Goal: Transaction & Acquisition: Purchase product/service

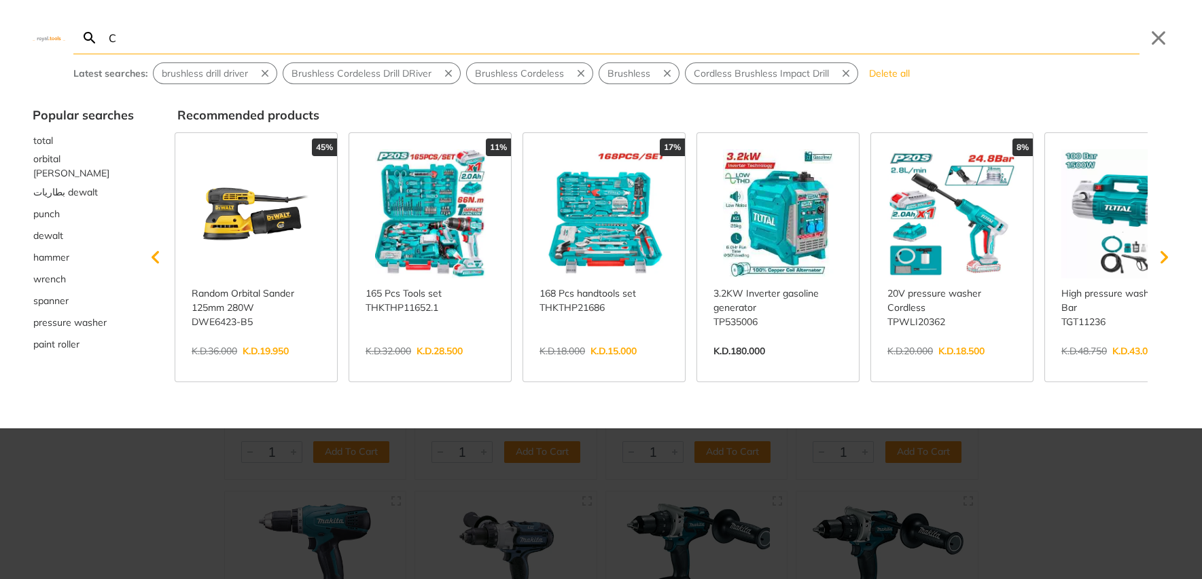
type input "Co"
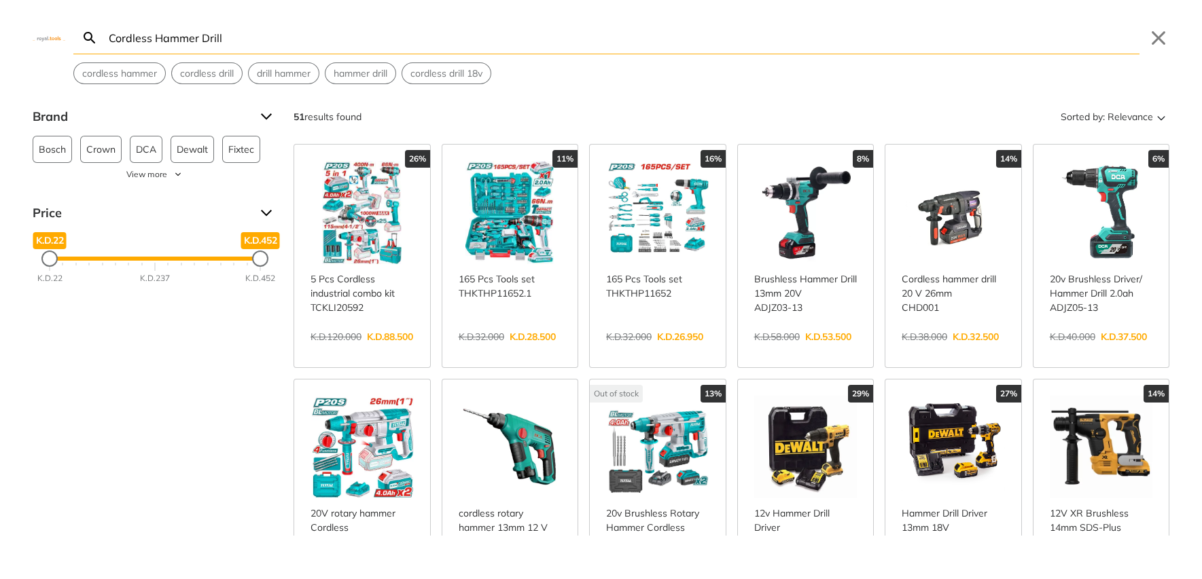
type input "Cordless Hammer Drill"
drag, startPoint x: 268, startPoint y: 340, endPoint x: 273, endPoint y: 350, distance: 11.9
click at [268, 340] on div "Brand Bosch 1 Crown 1 DCA 6 Dewalt 16 Fixtec 2 Ingco 2 Makita 7 Makute 1 Milwau…" at bounding box center [601, 321] width 1202 height 430
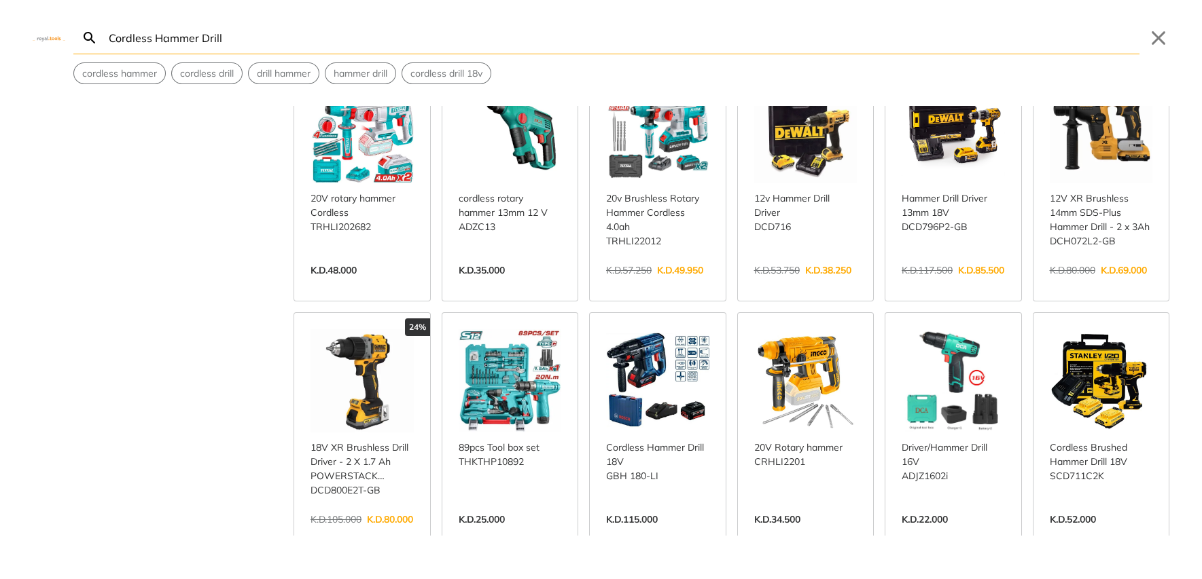
scroll to position [509, 0]
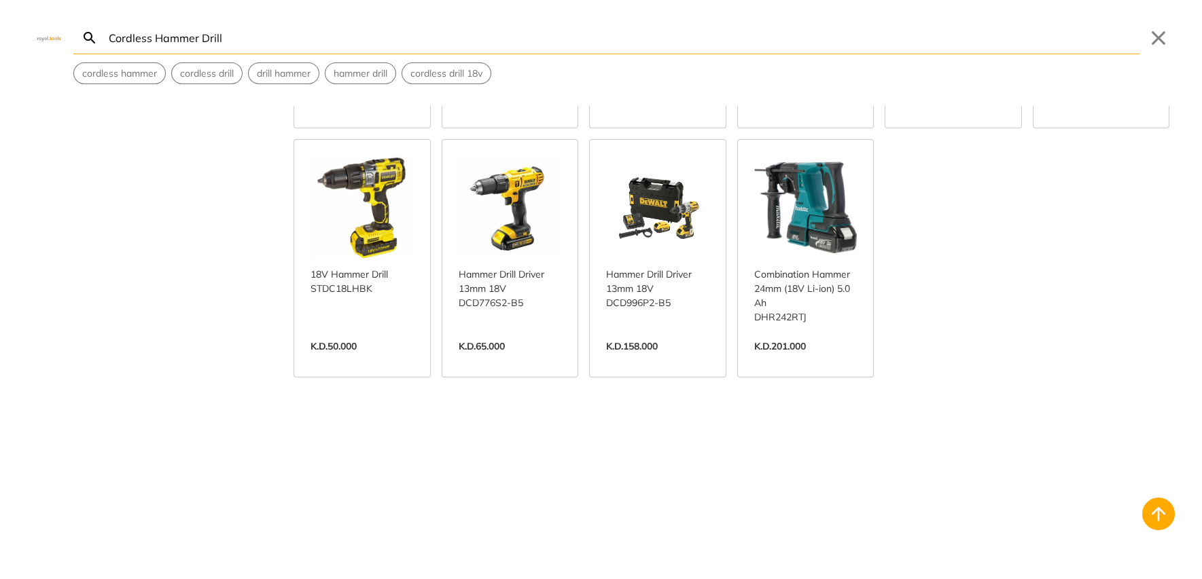
scroll to position [1613, 0]
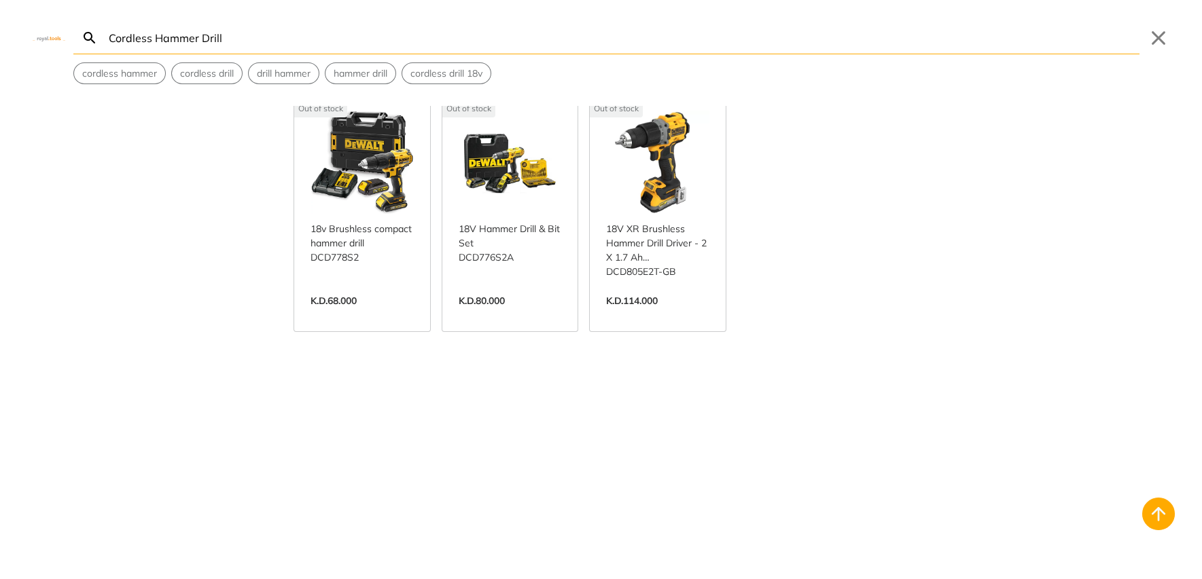
scroll to position [2631, 0]
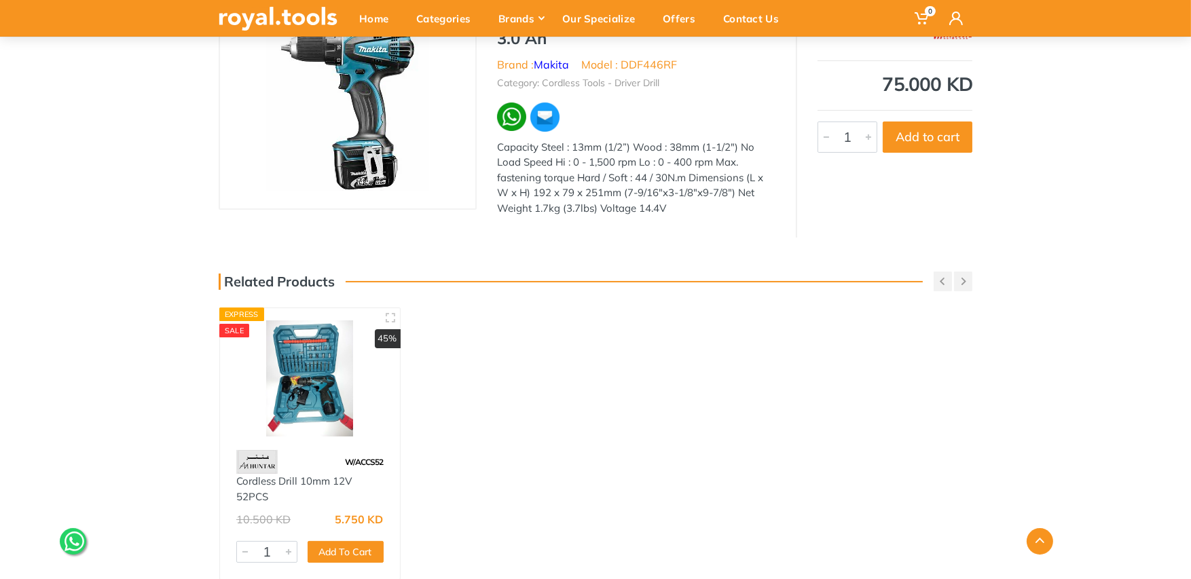
scroll to position [339, 0]
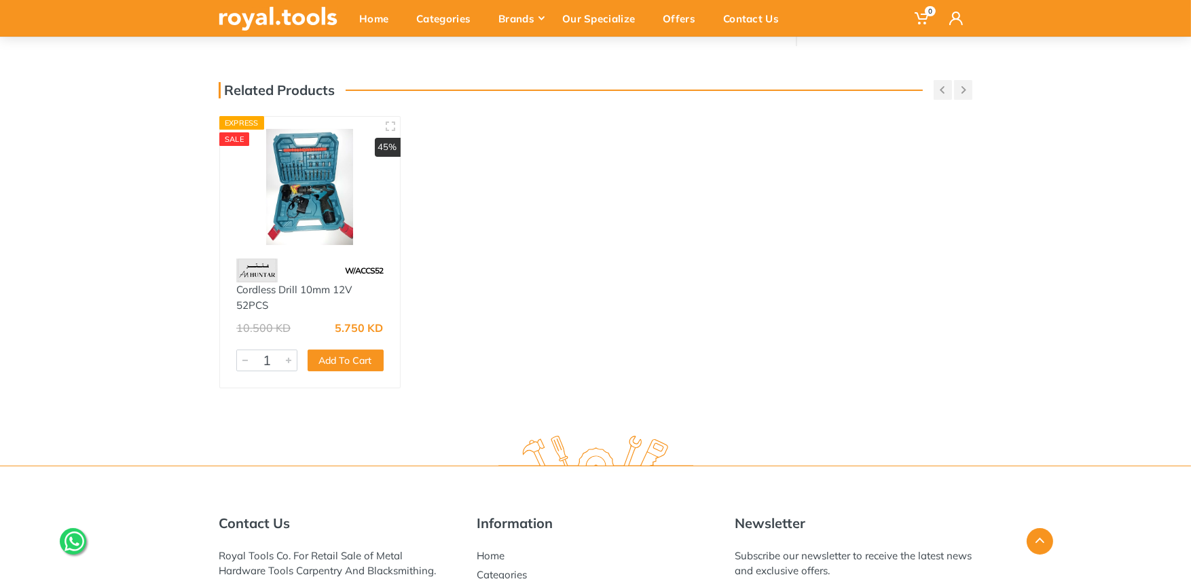
click at [300, 178] on img at bounding box center [310, 187] width 156 height 116
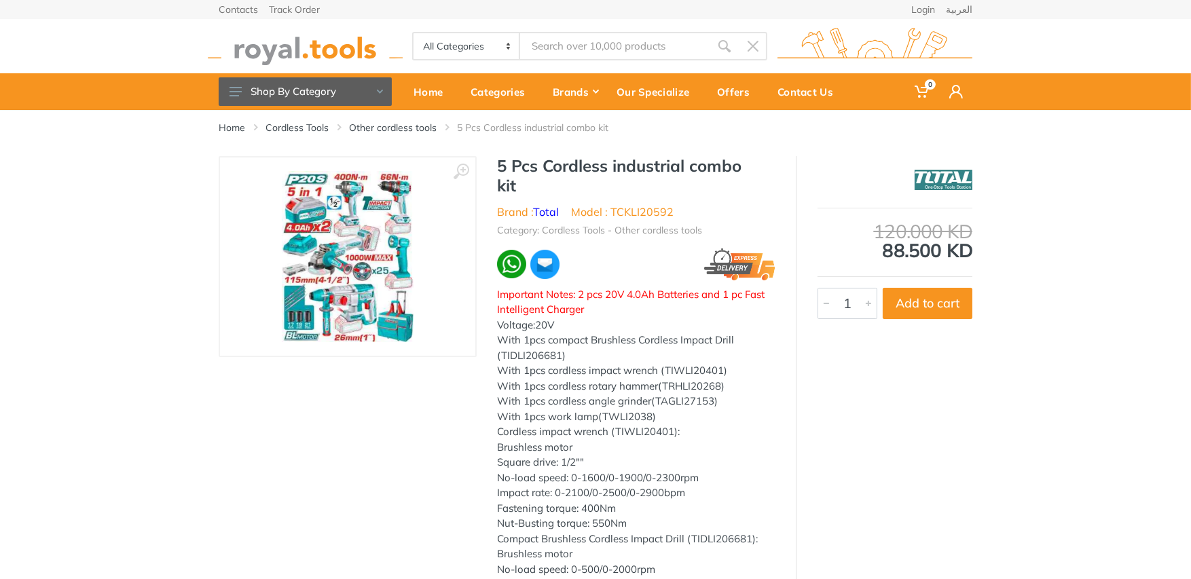
click at [348, 241] on img at bounding box center [348, 256] width 132 height 171
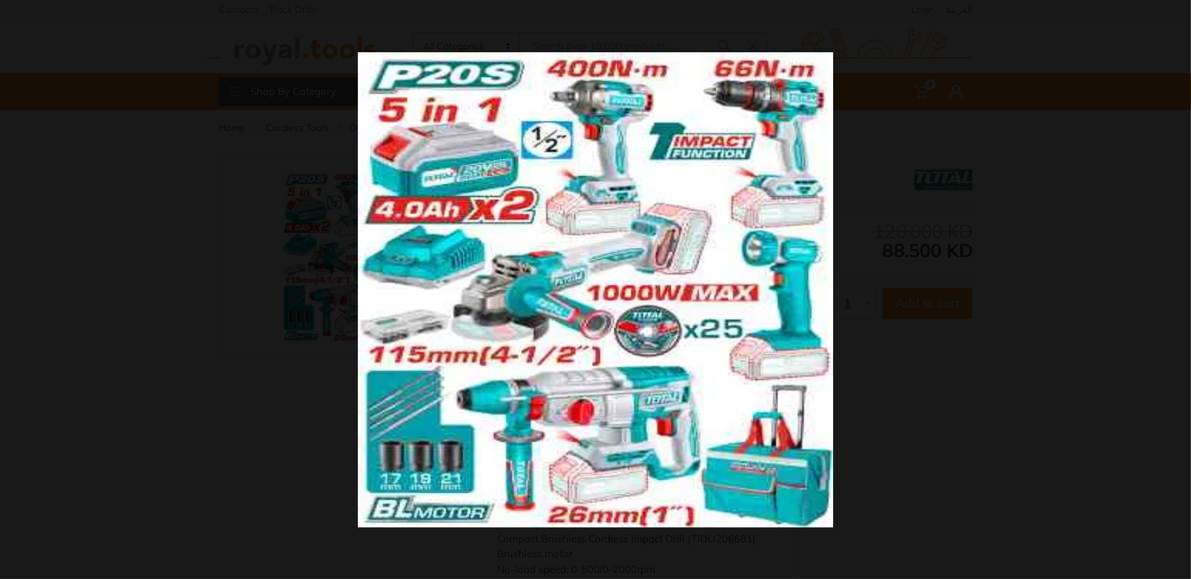
click at [1180, 16] on button at bounding box center [1176, 15] width 30 height 30
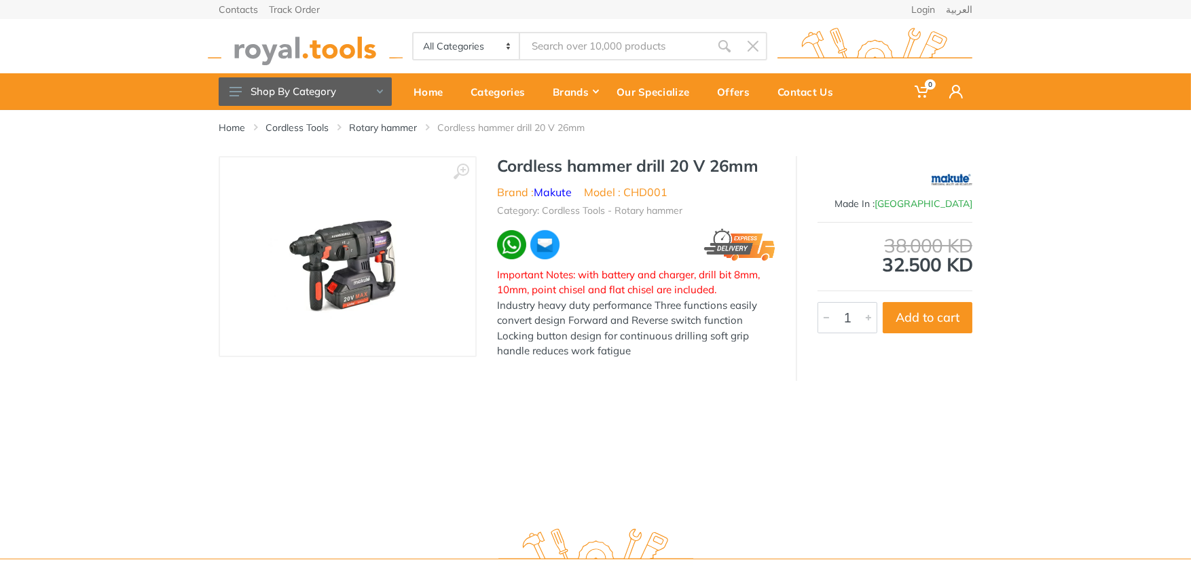
click at [351, 249] on img at bounding box center [347, 256] width 171 height 171
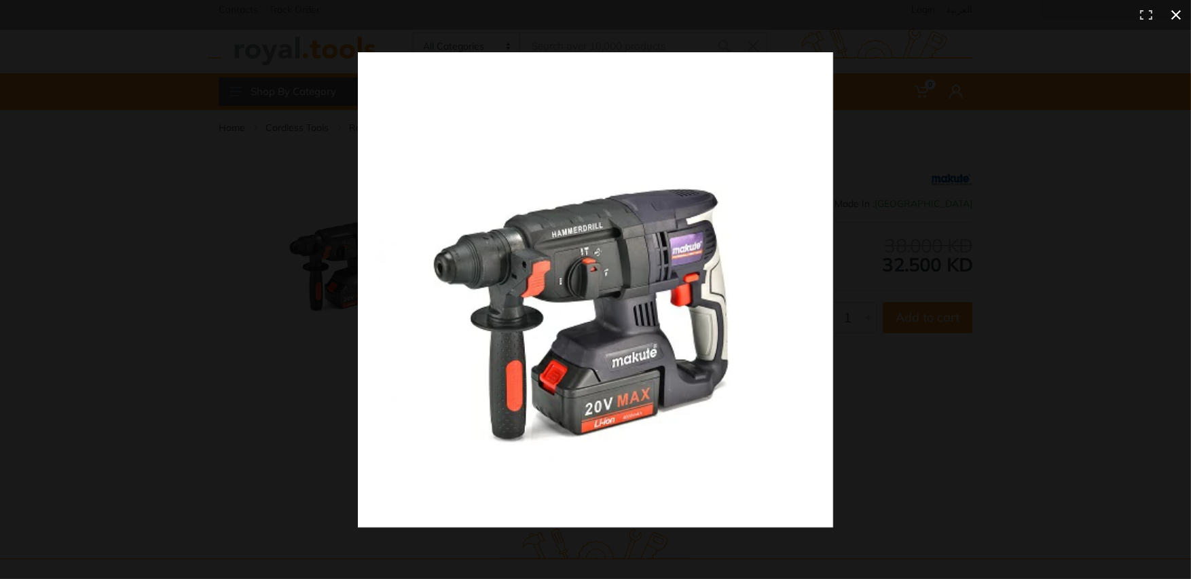
click at [1185, 14] on button at bounding box center [1176, 15] width 30 height 30
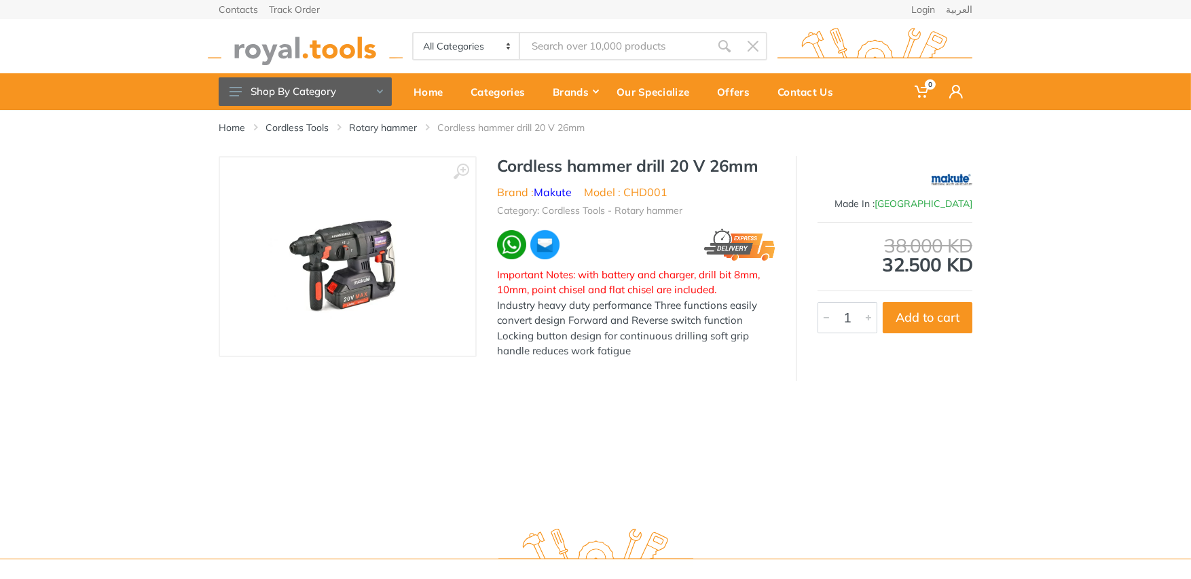
click at [378, 237] on img at bounding box center [347, 256] width 171 height 171
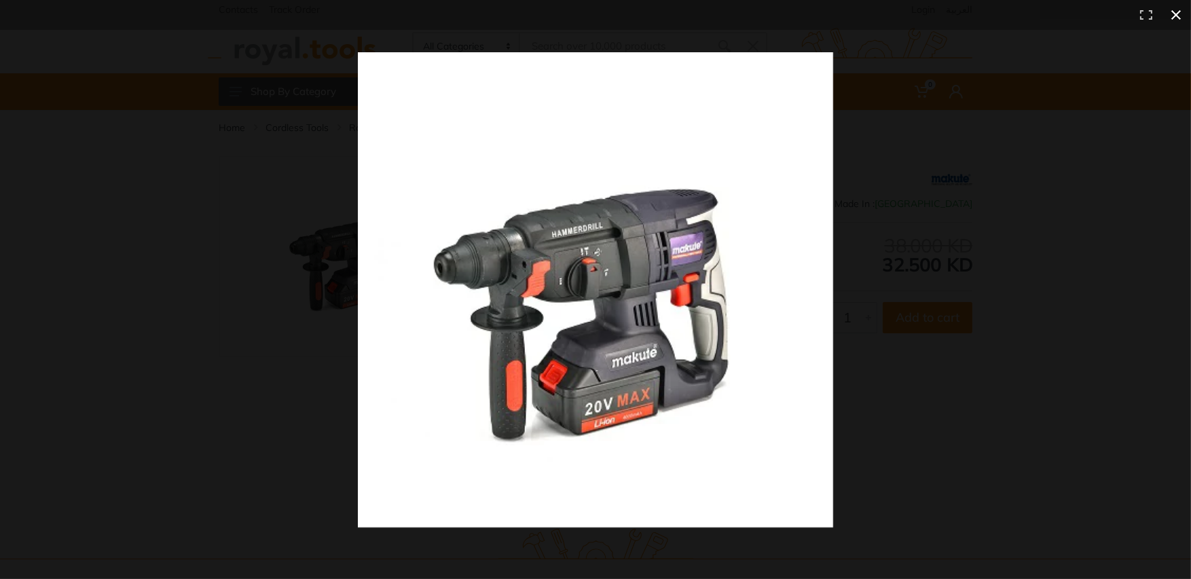
click at [1180, 13] on button at bounding box center [1176, 15] width 30 height 30
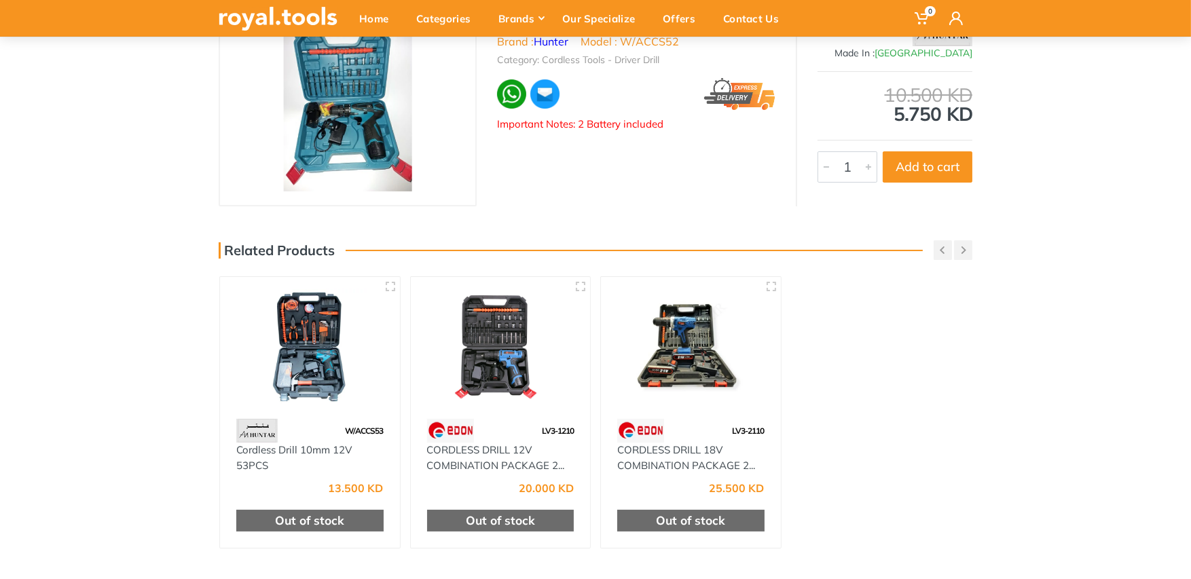
scroll to position [169, 0]
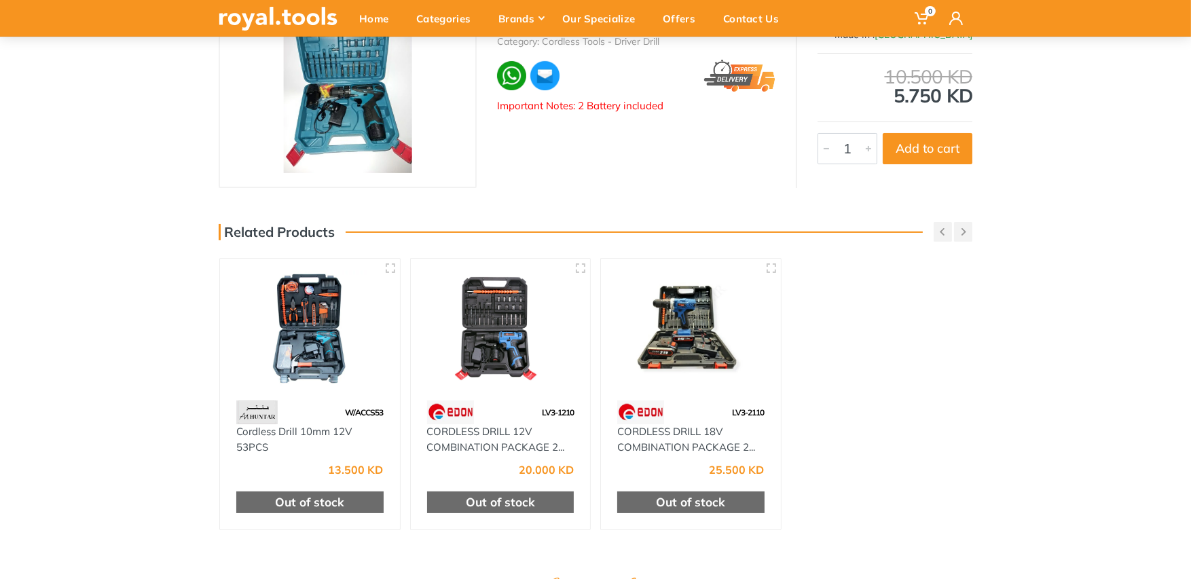
click at [342, 67] on img at bounding box center [348, 87] width 128 height 171
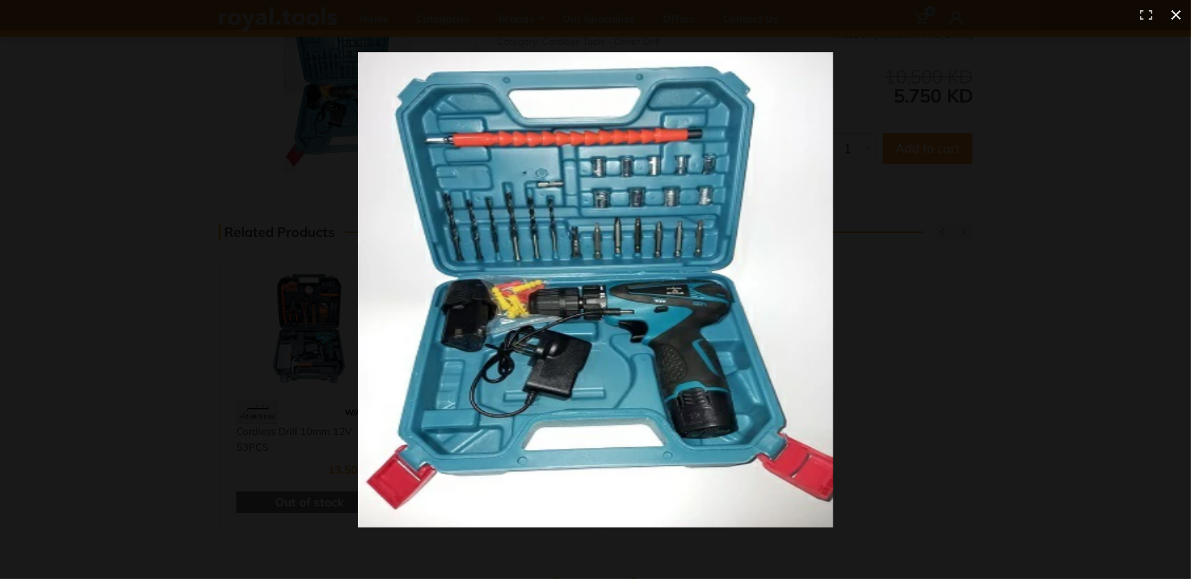
click at [1177, 12] on button at bounding box center [1176, 15] width 30 height 30
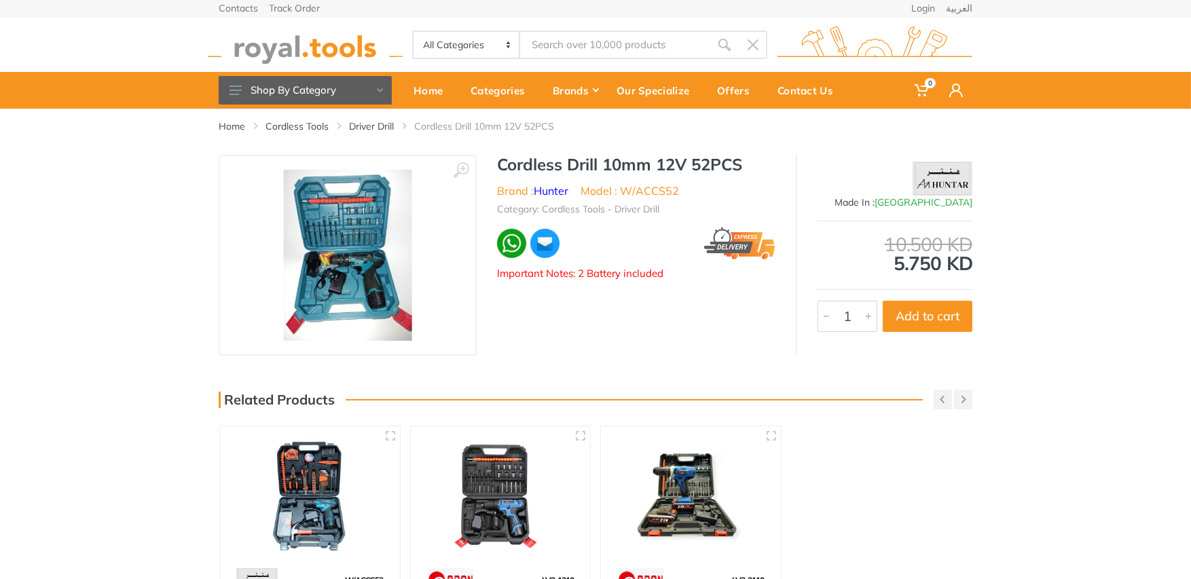
scroll to position [0, 0]
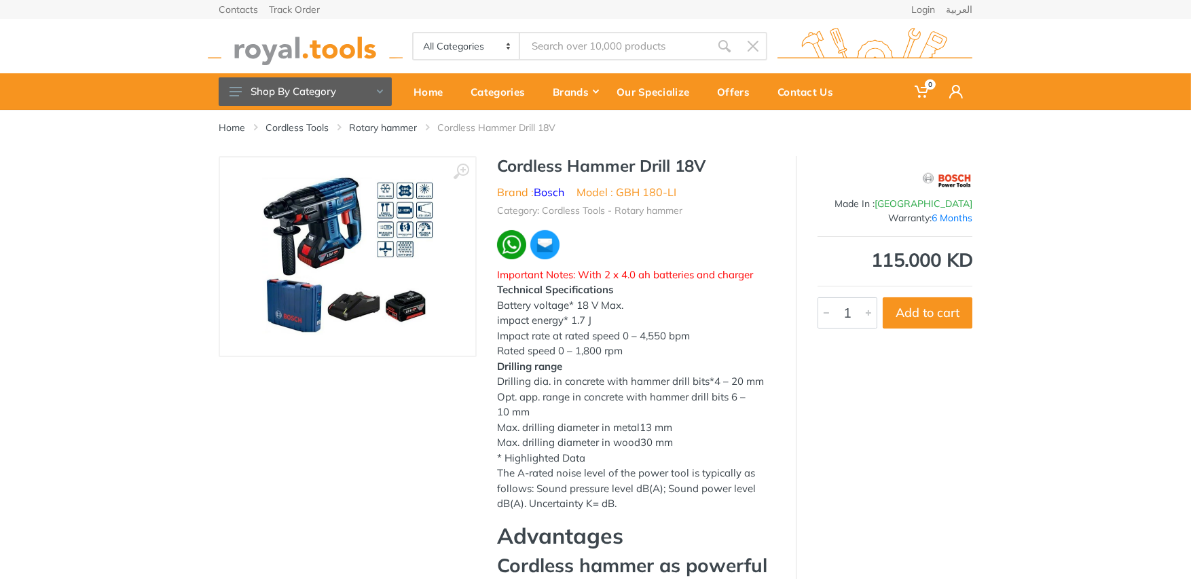
click at [327, 209] on img at bounding box center [347, 256] width 171 height 171
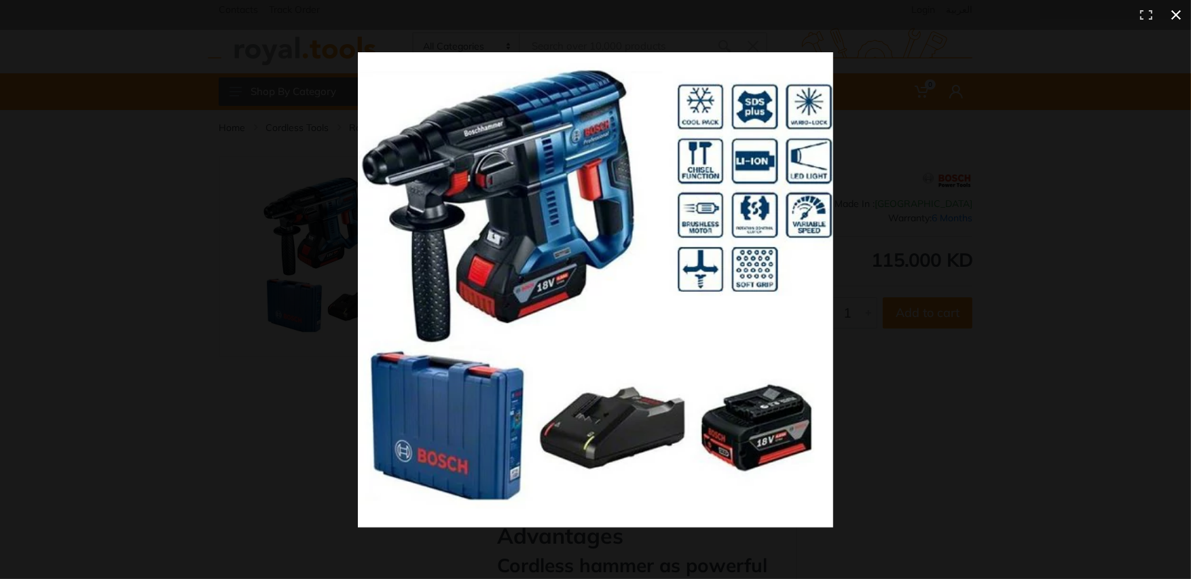
click at [1180, 17] on button at bounding box center [1176, 15] width 30 height 30
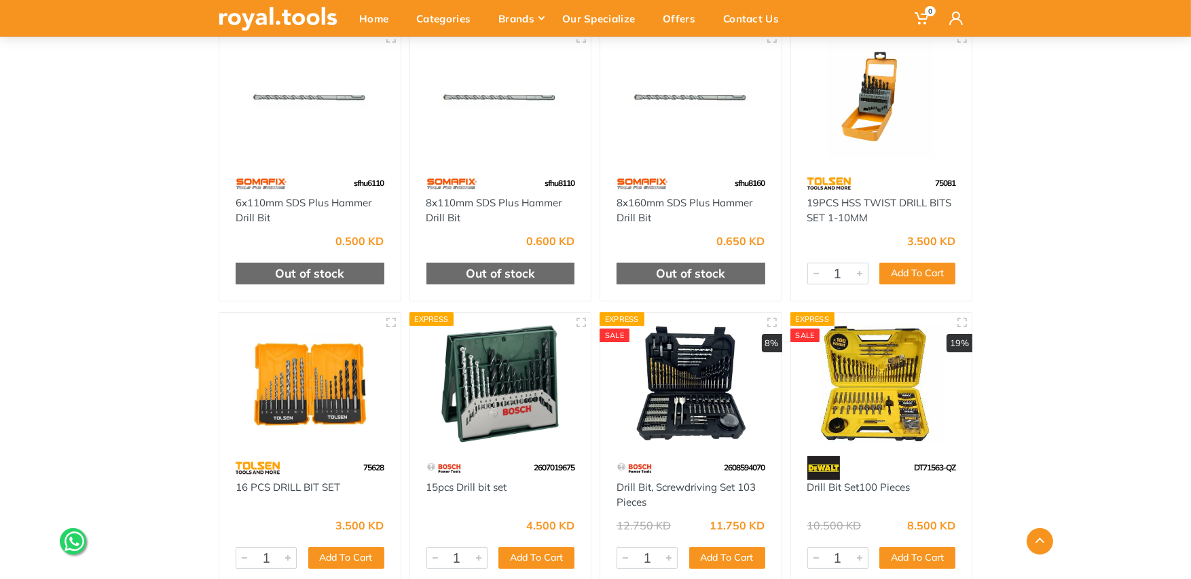
scroll to position [509, 0]
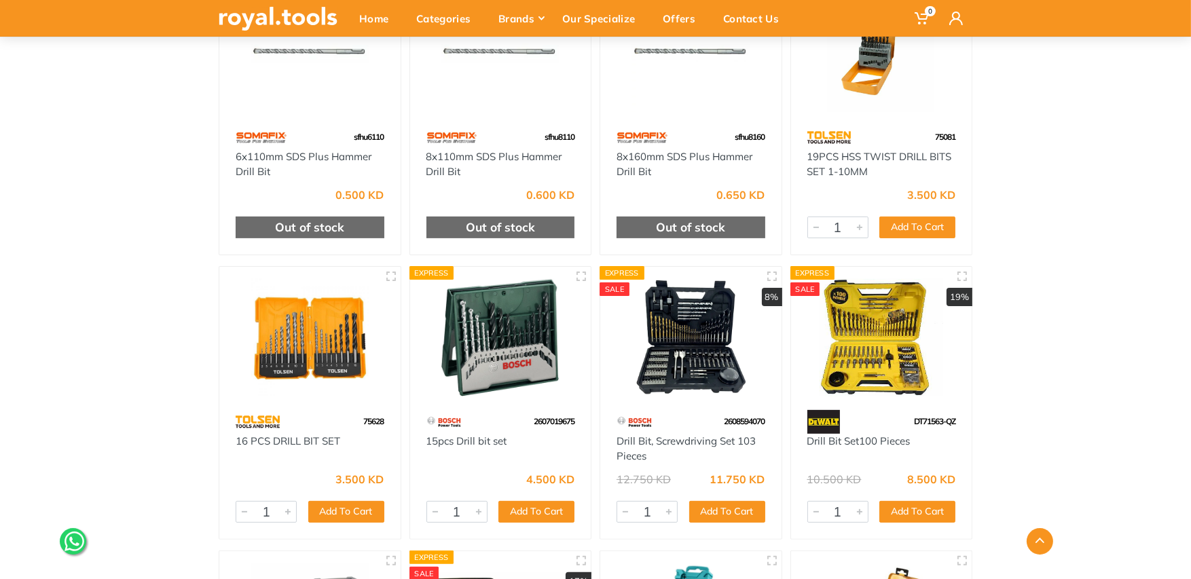
click at [880, 336] on img at bounding box center [882, 338] width 157 height 118
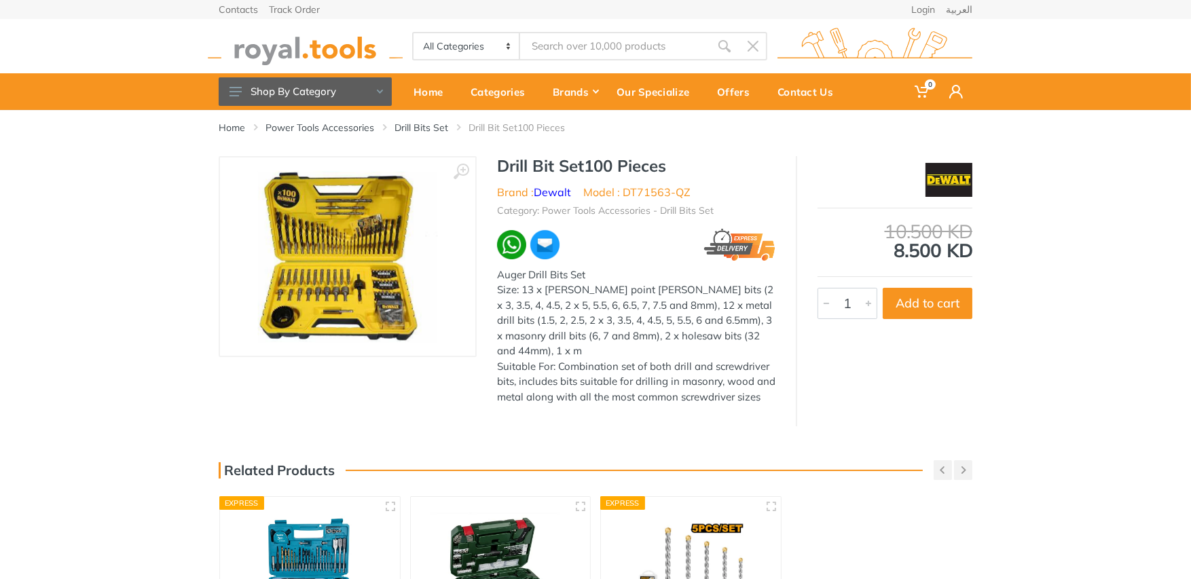
click at [360, 248] on img at bounding box center [348, 256] width 180 height 171
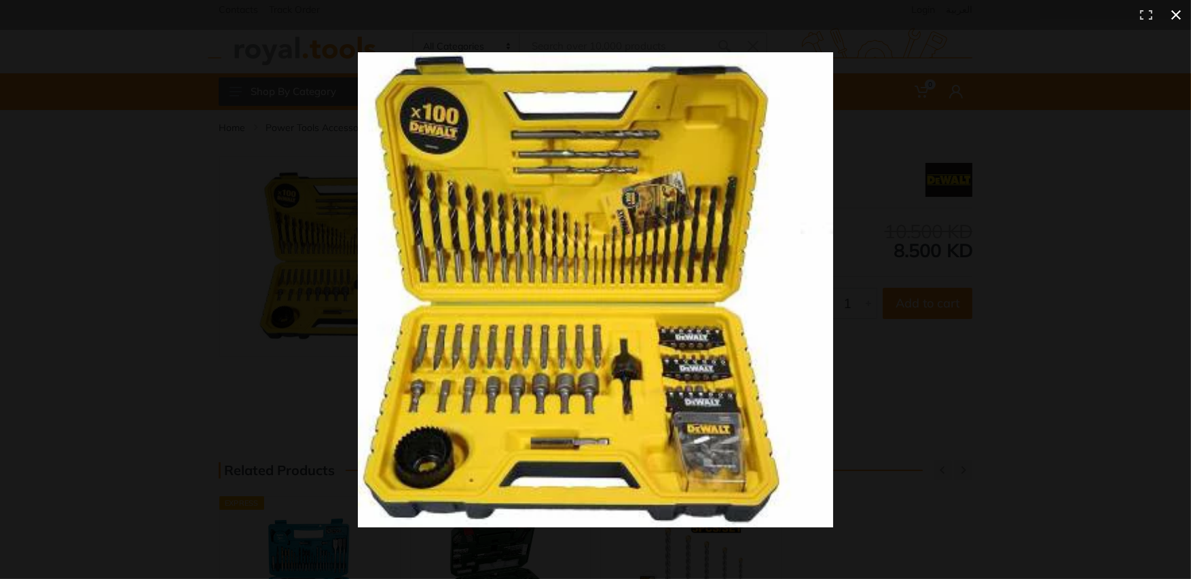
click at [1181, 18] on button at bounding box center [1176, 15] width 30 height 30
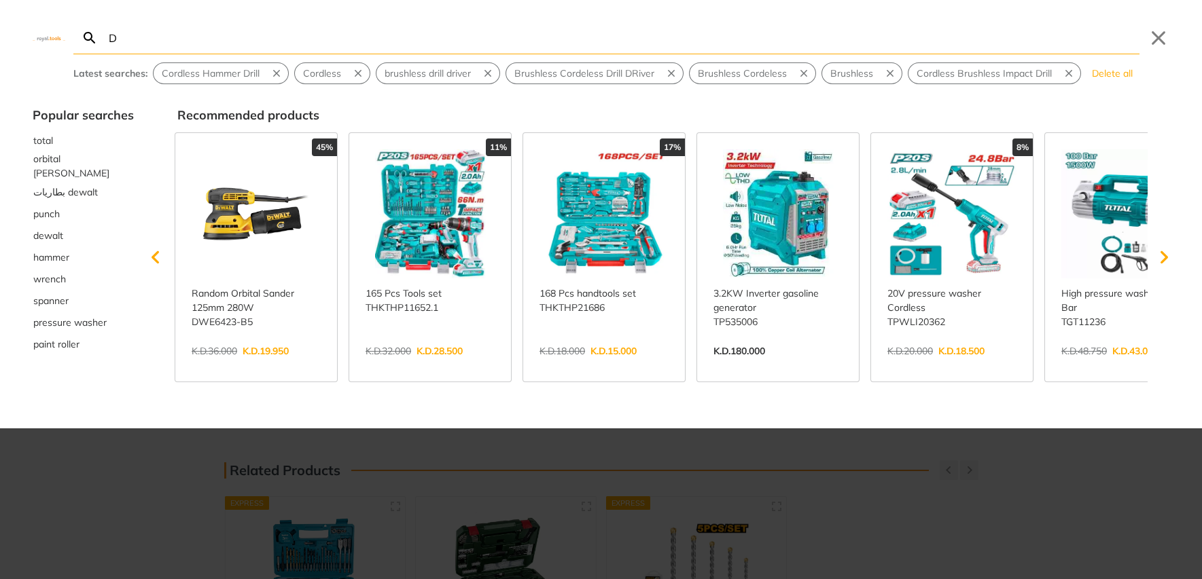
type input "De"
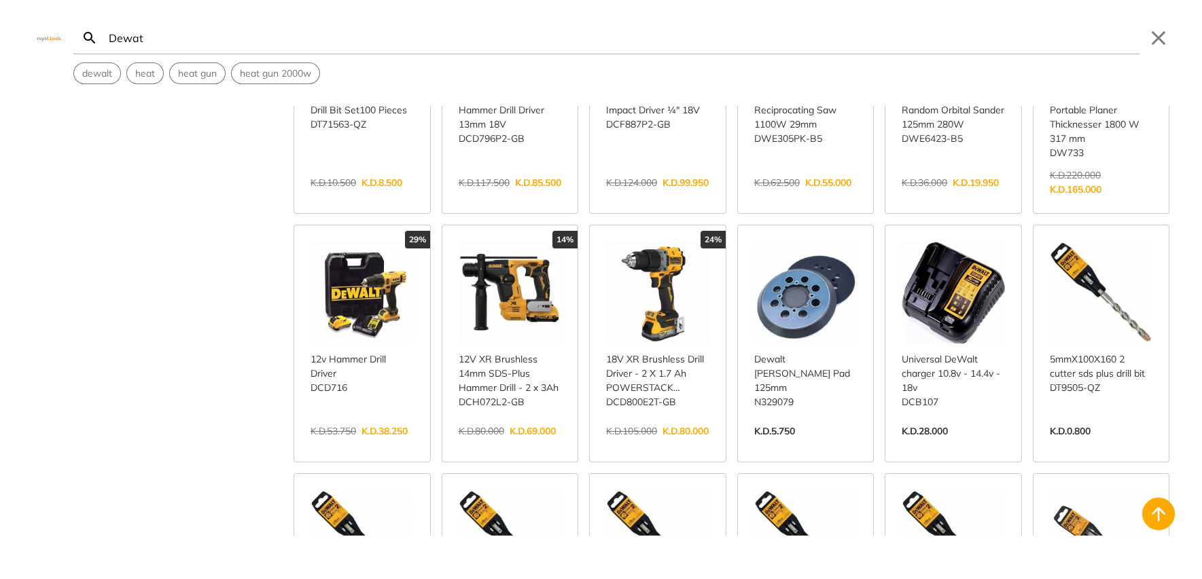
scroll to position [509, 0]
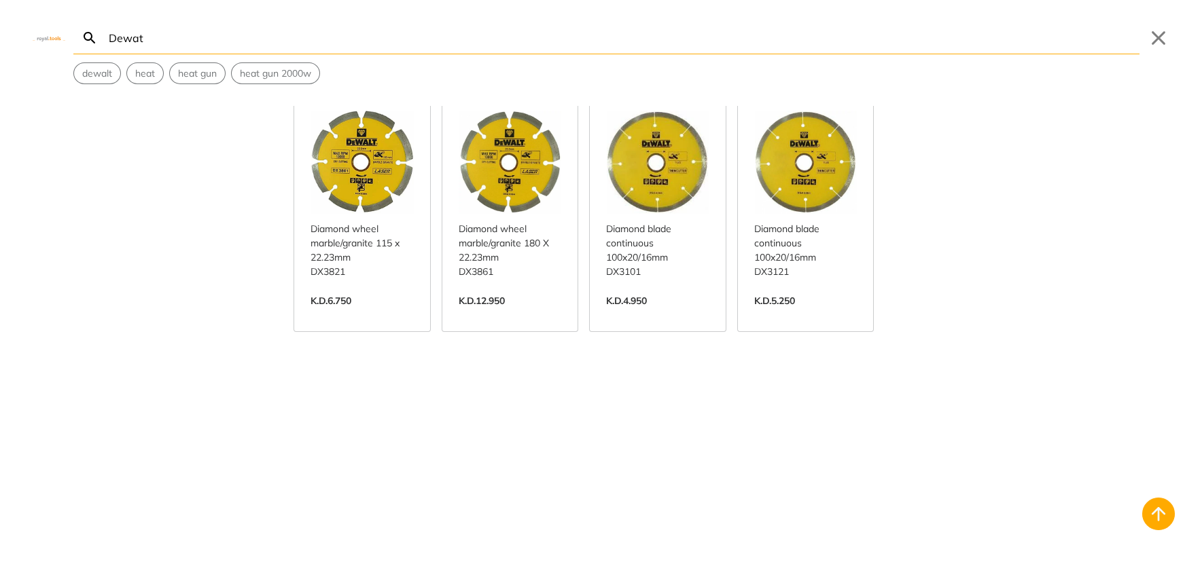
scroll to position [1613, 0]
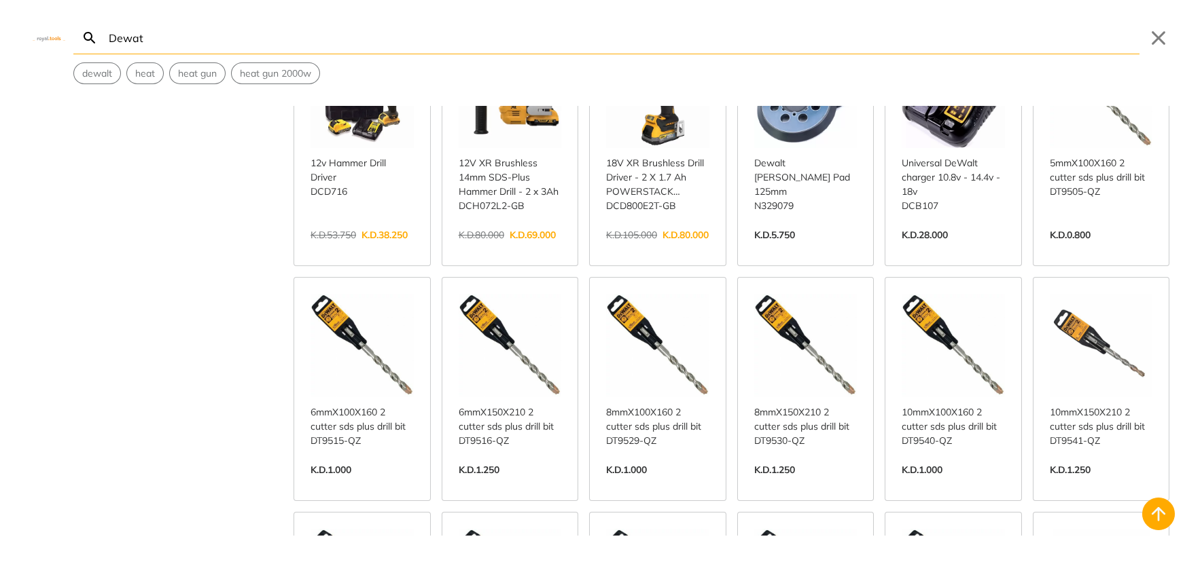
scroll to position [84, 0]
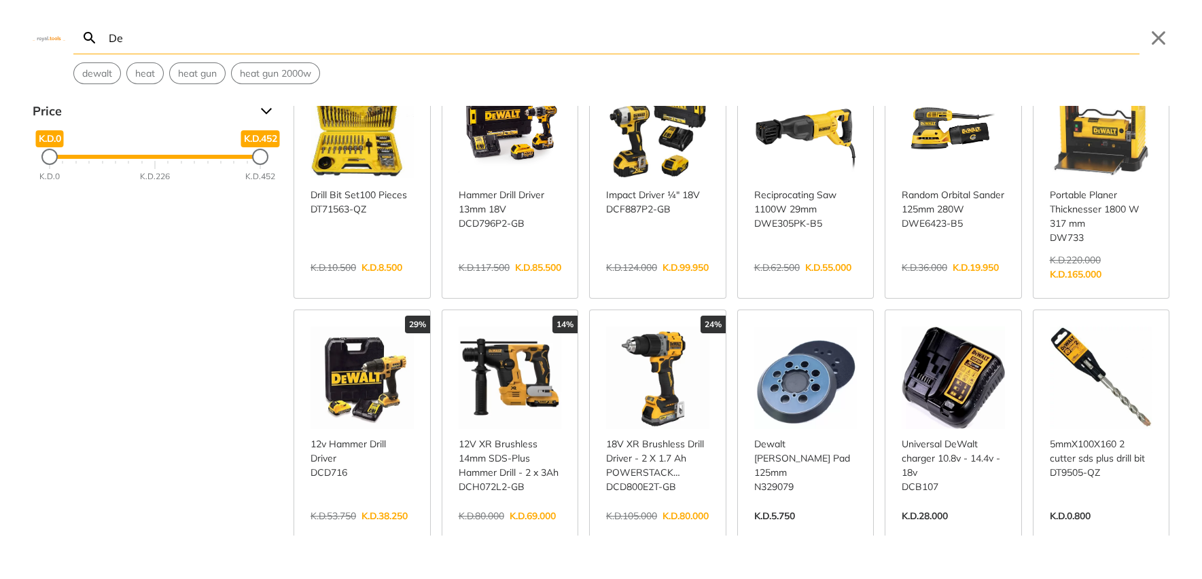
type input "D"
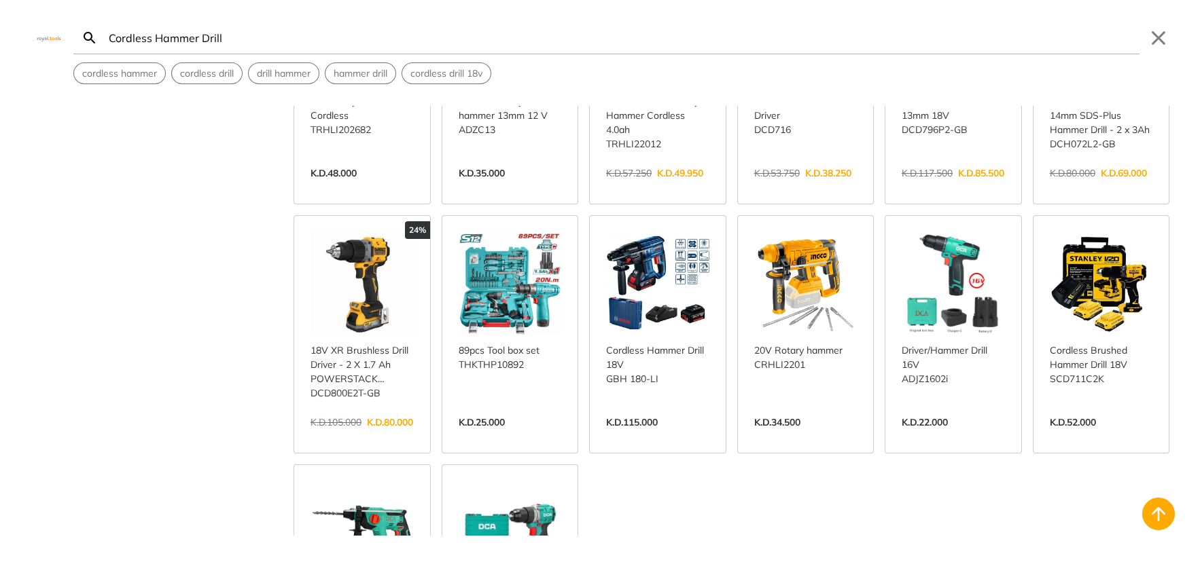
scroll to position [425, 0]
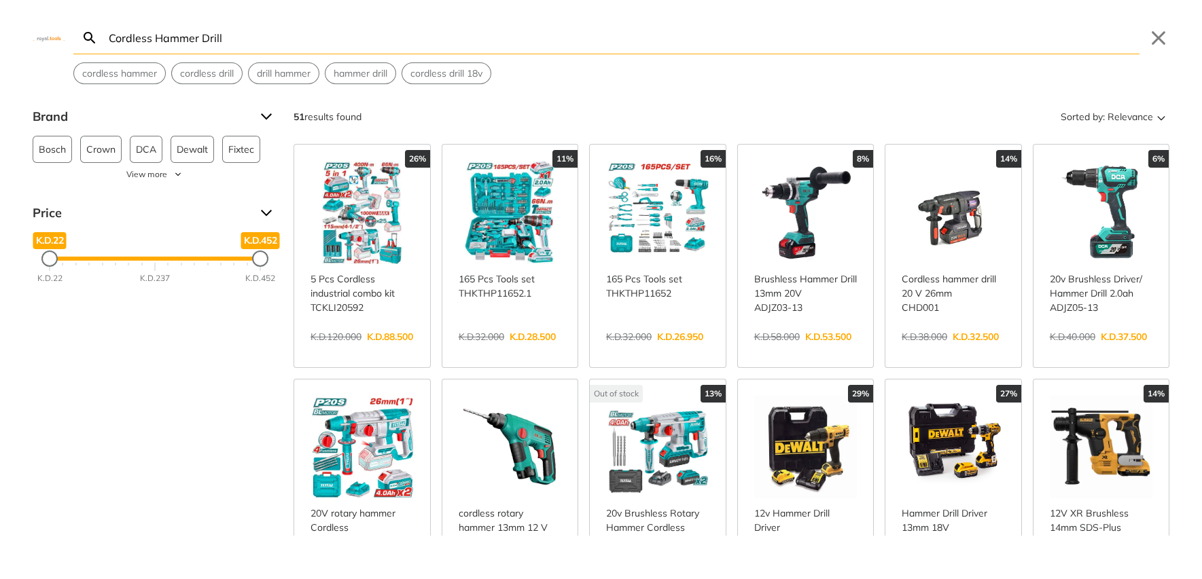
click at [252, 34] on input "Cordless Hammer Drill" at bounding box center [622, 38] width 1033 height 32
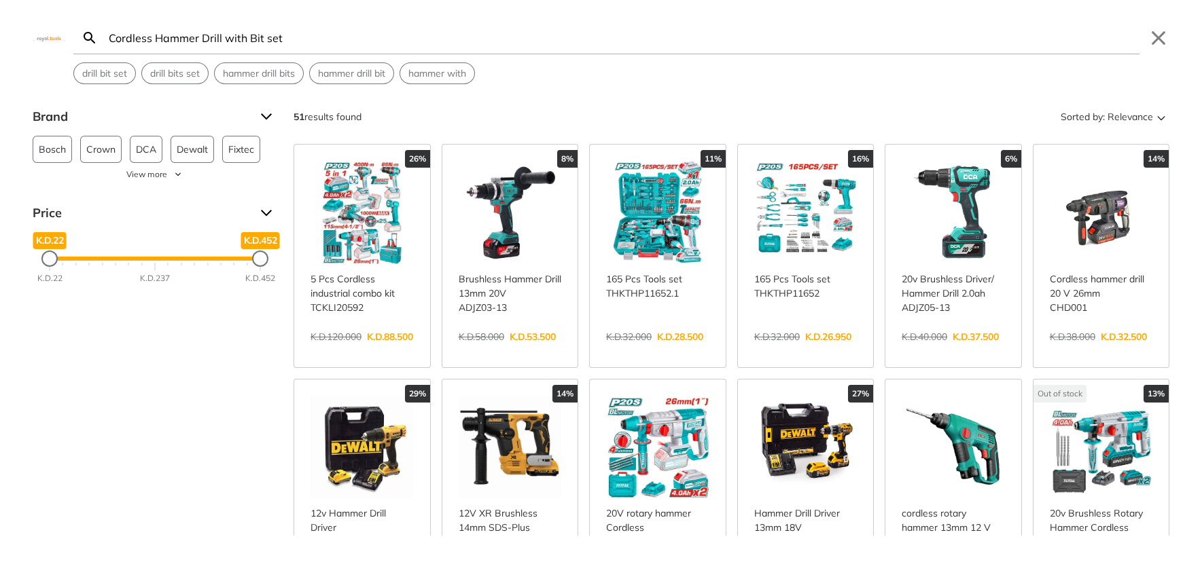
type input "Cordless Hammer Drill with Bit set"
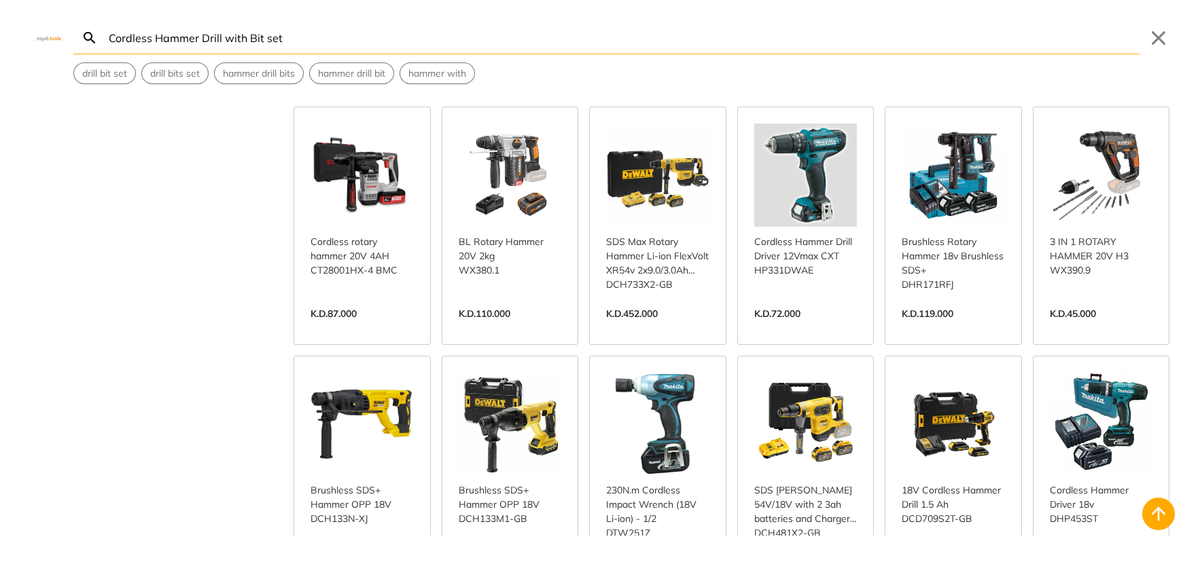
scroll to position [1528, 0]
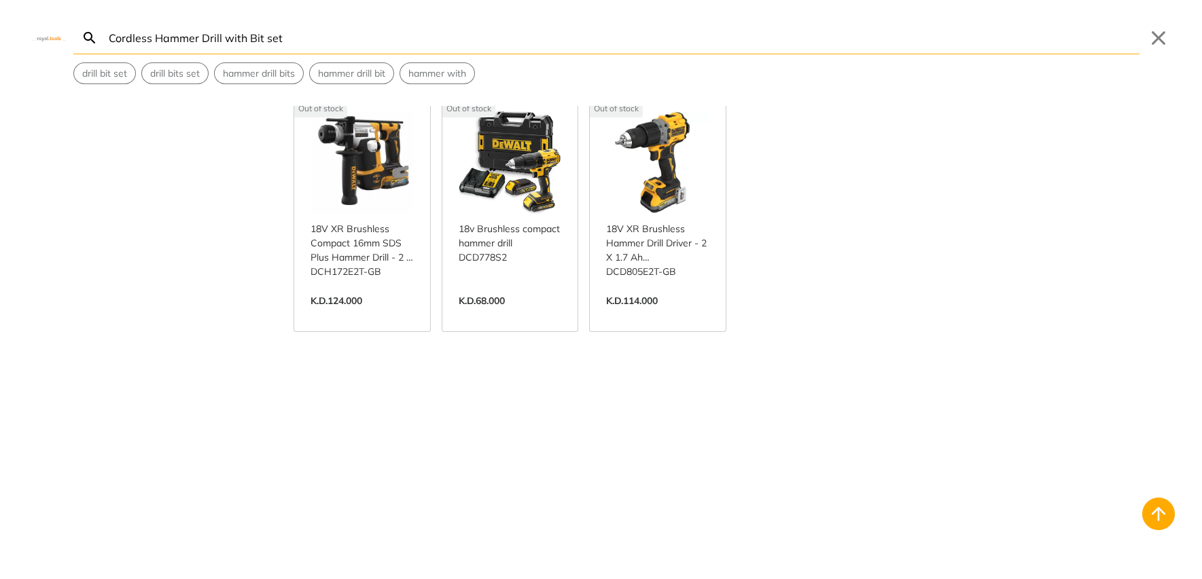
scroll to position [2447, 0]
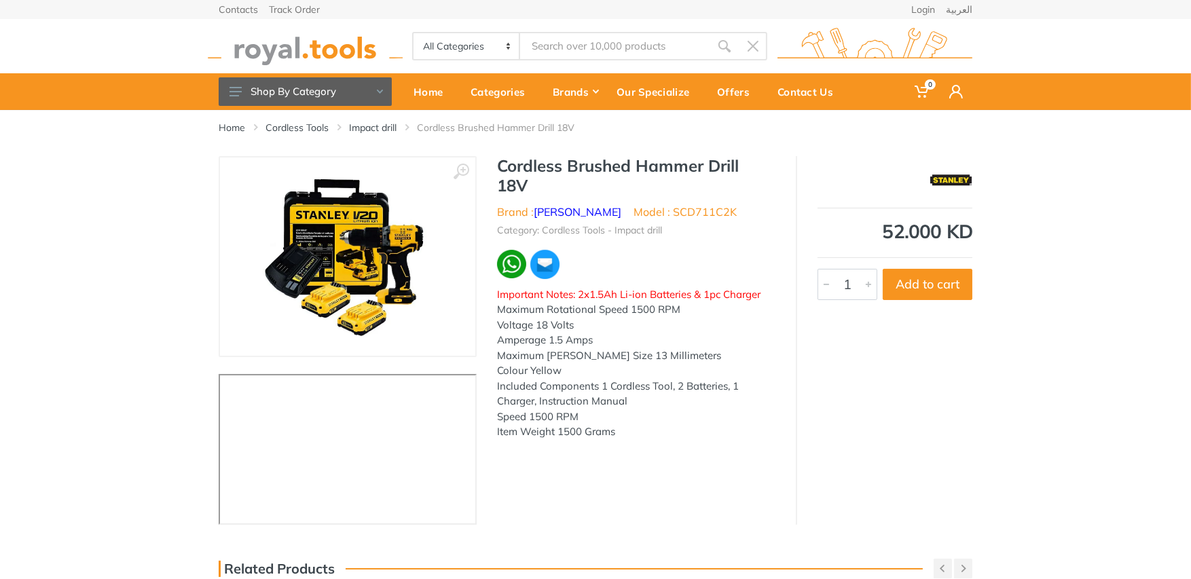
click at [686, 456] on div "‹ › Cordless Brushed Hammer Drill 18V 6227 1" at bounding box center [596, 340] width 754 height 369
click at [378, 255] on img at bounding box center [347, 256] width 171 height 171
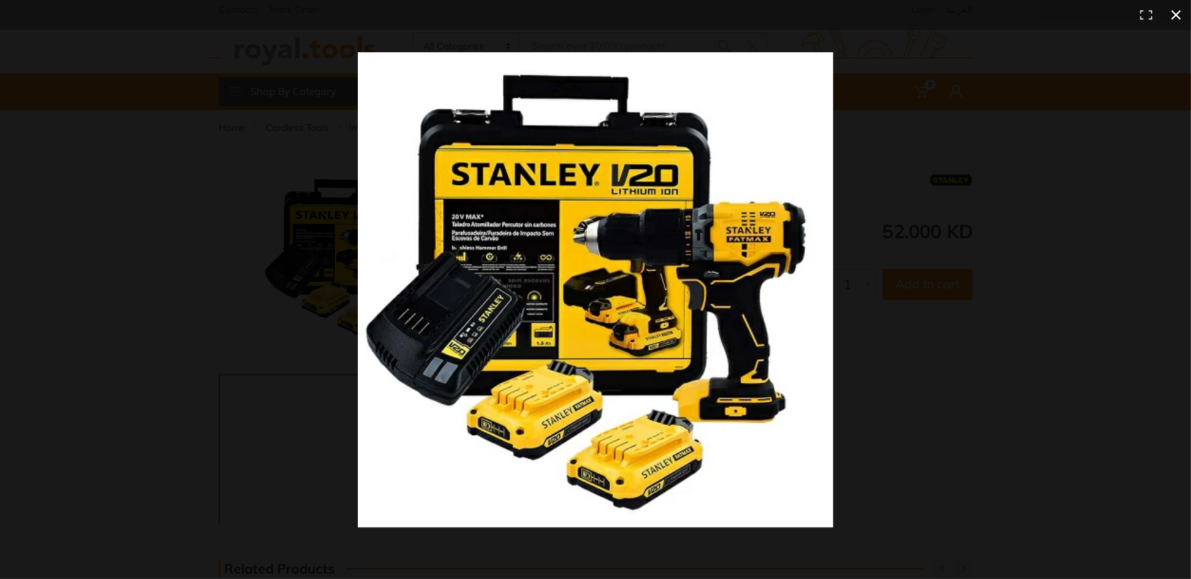
click at [1178, 16] on button at bounding box center [1176, 15] width 30 height 30
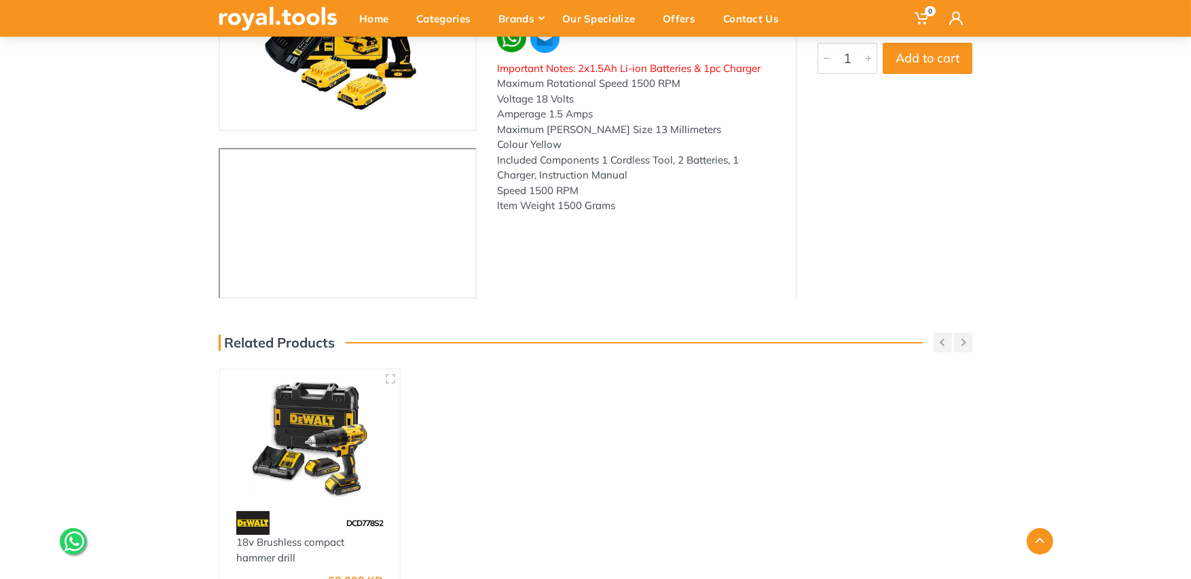
scroll to position [84, 0]
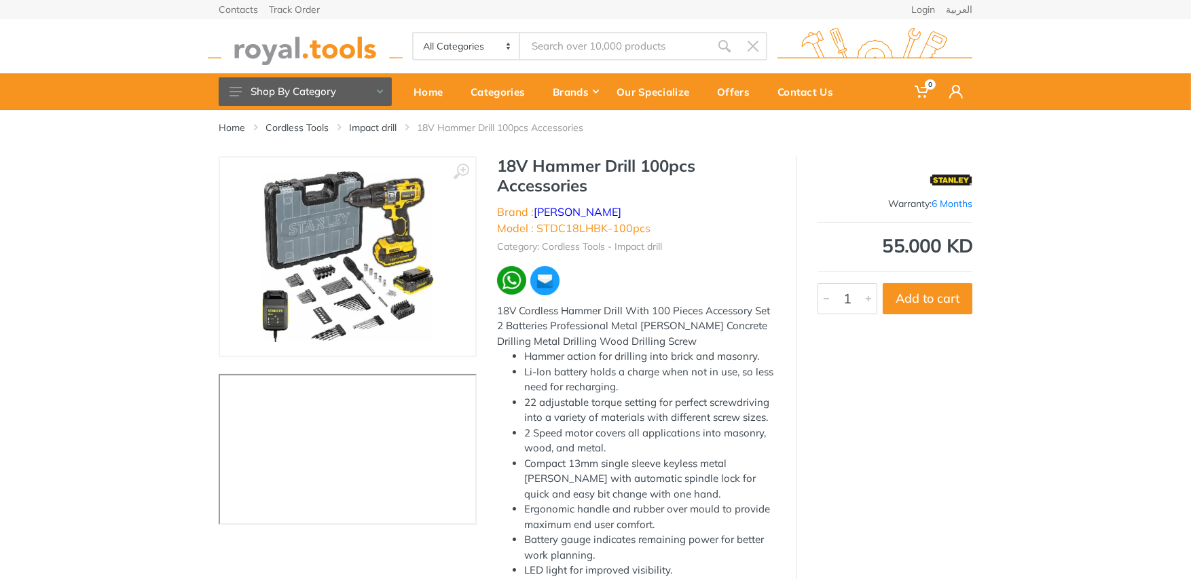
click at [296, 229] on img at bounding box center [347, 256] width 171 height 171
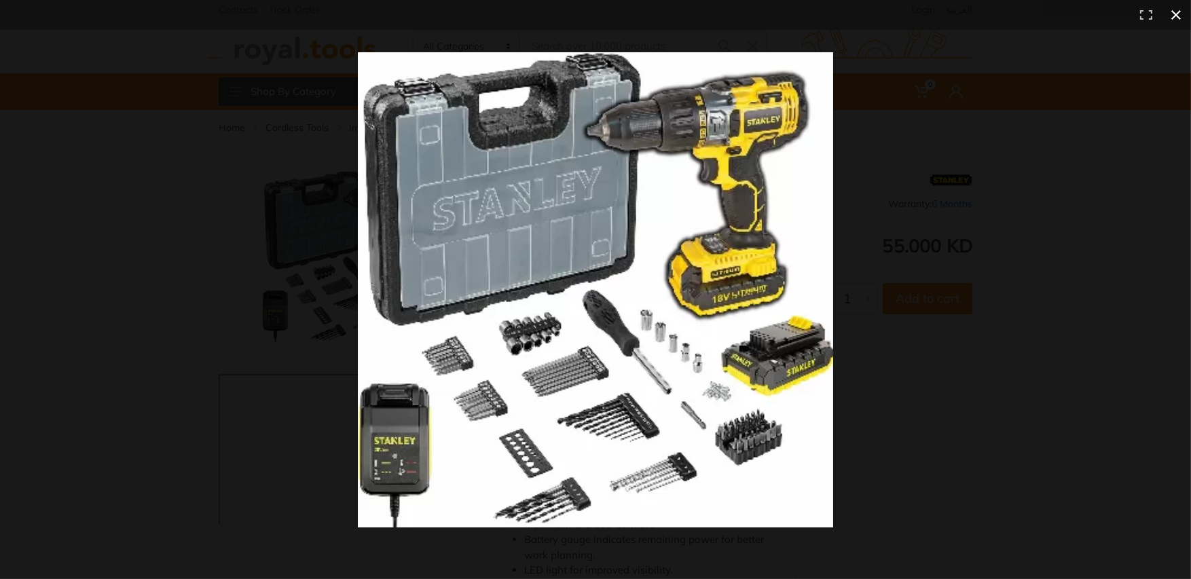
click at [1183, 17] on button at bounding box center [1176, 15] width 30 height 30
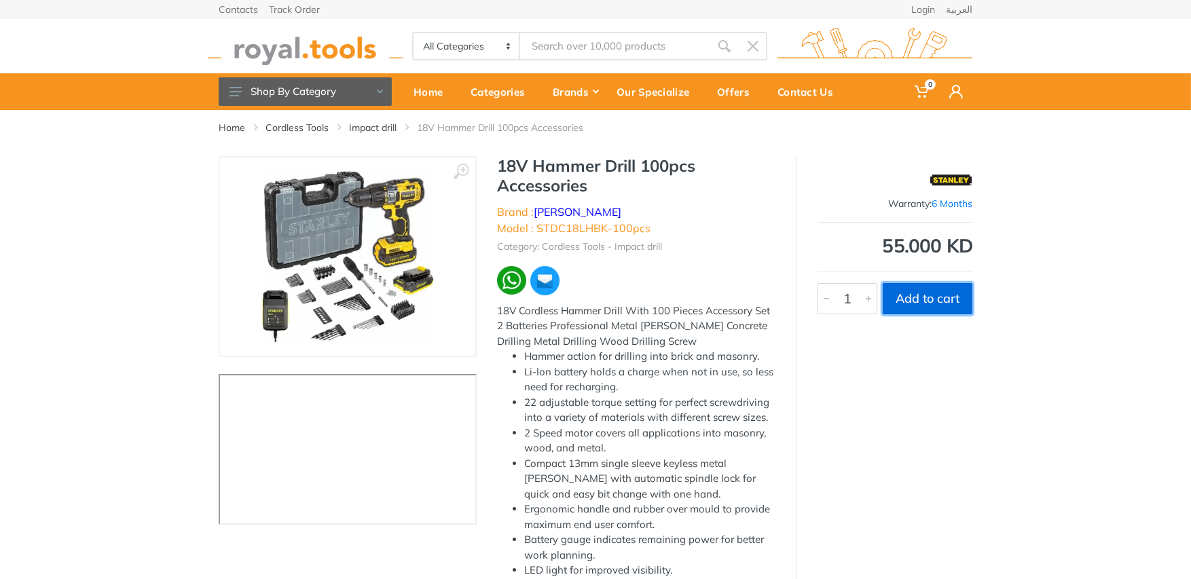
click at [937, 298] on button "Add to cart" at bounding box center [928, 298] width 90 height 31
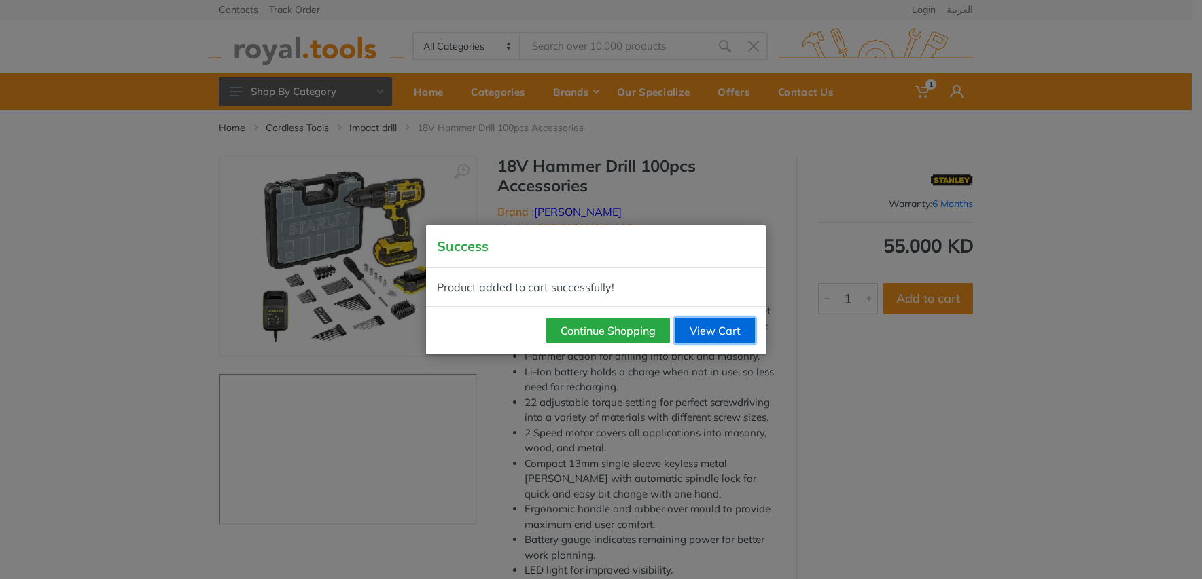
click at [719, 331] on link "View Cart" at bounding box center [714, 331] width 79 height 26
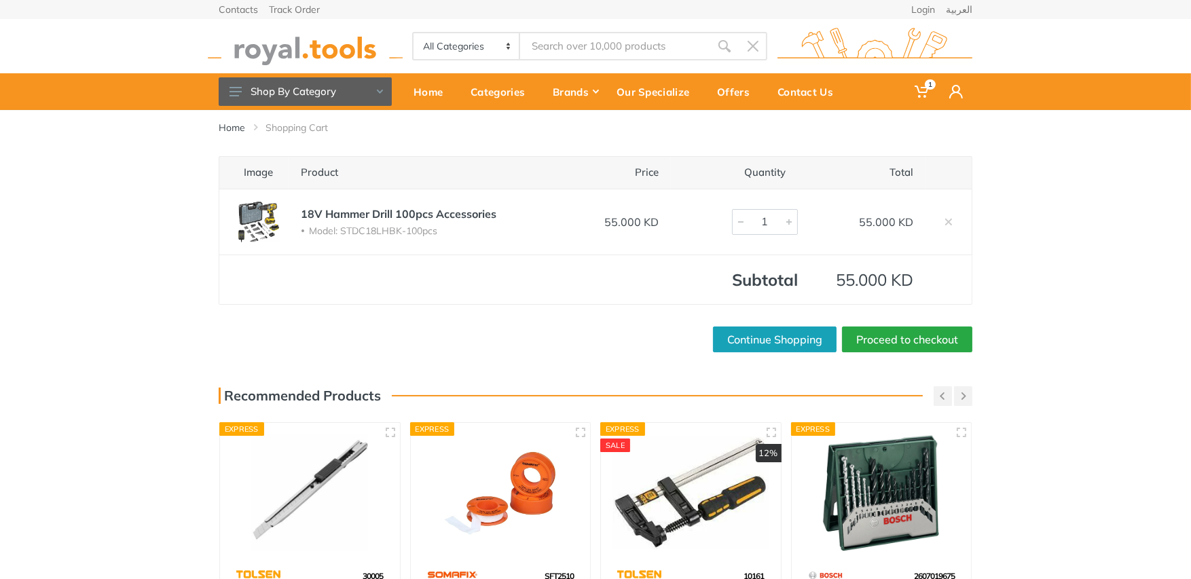
click at [150, 229] on div "Image Product Price Quantity Total 18V Hammer Drill 100pcs Accessories Model: S…" at bounding box center [595, 254] width 1191 height 196
drag, startPoint x: 905, startPoint y: 338, endPoint x: 947, endPoint y: 336, distance: 42.1
click at [905, 338] on link "Proceed to checkout" at bounding box center [907, 340] width 130 height 26
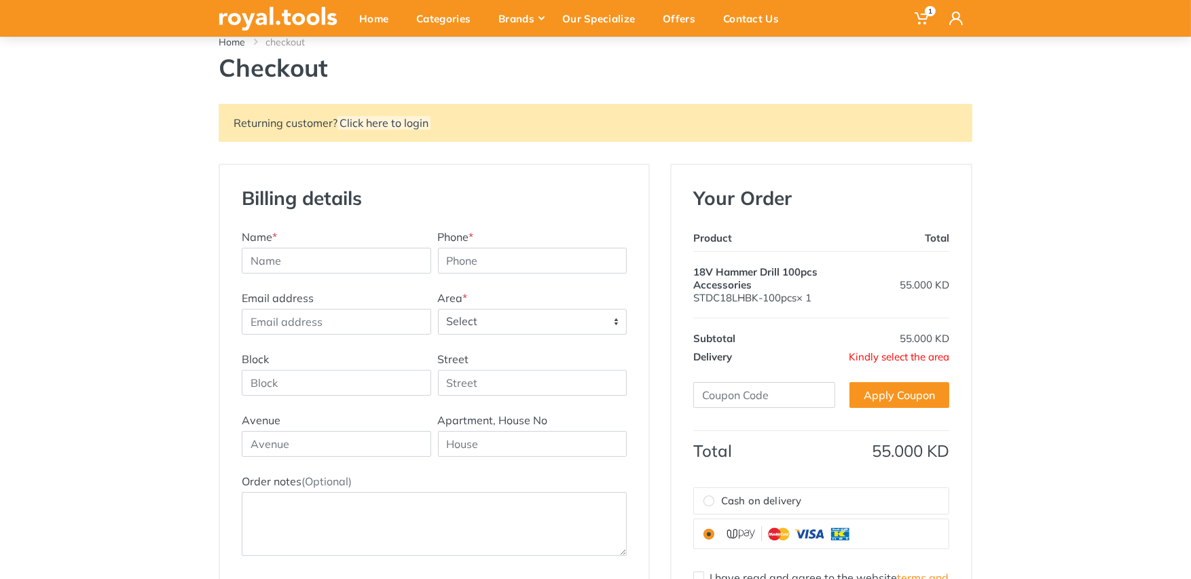
scroll to position [169, 0]
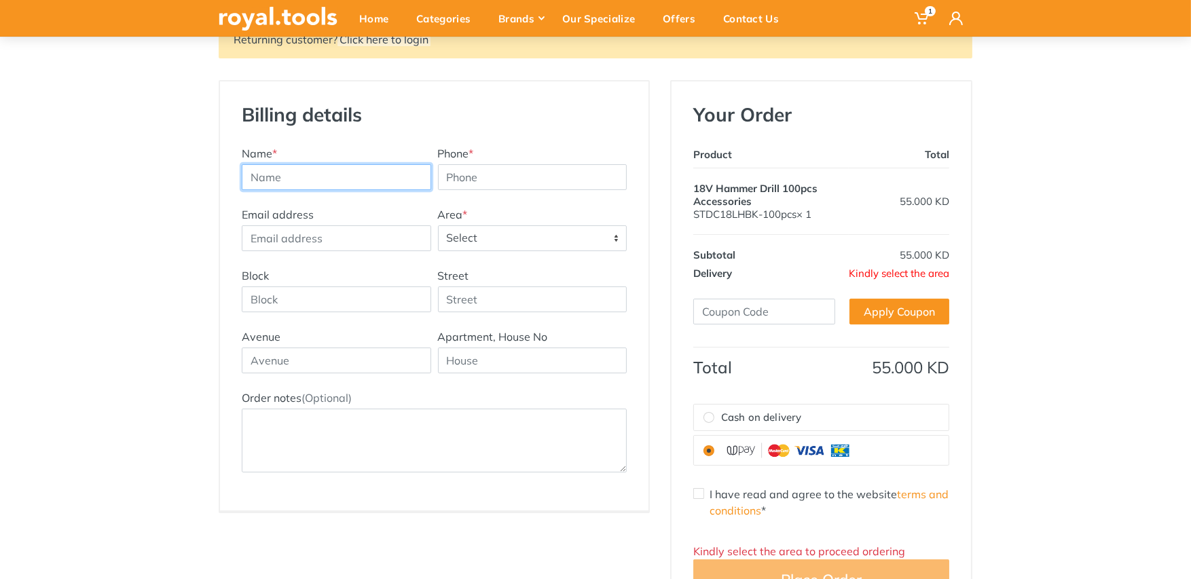
click at [300, 170] on input "text" at bounding box center [337, 177] width 190 height 26
type input "[PERSON_NAME]"
type input "krupeshoza@gmail.com"
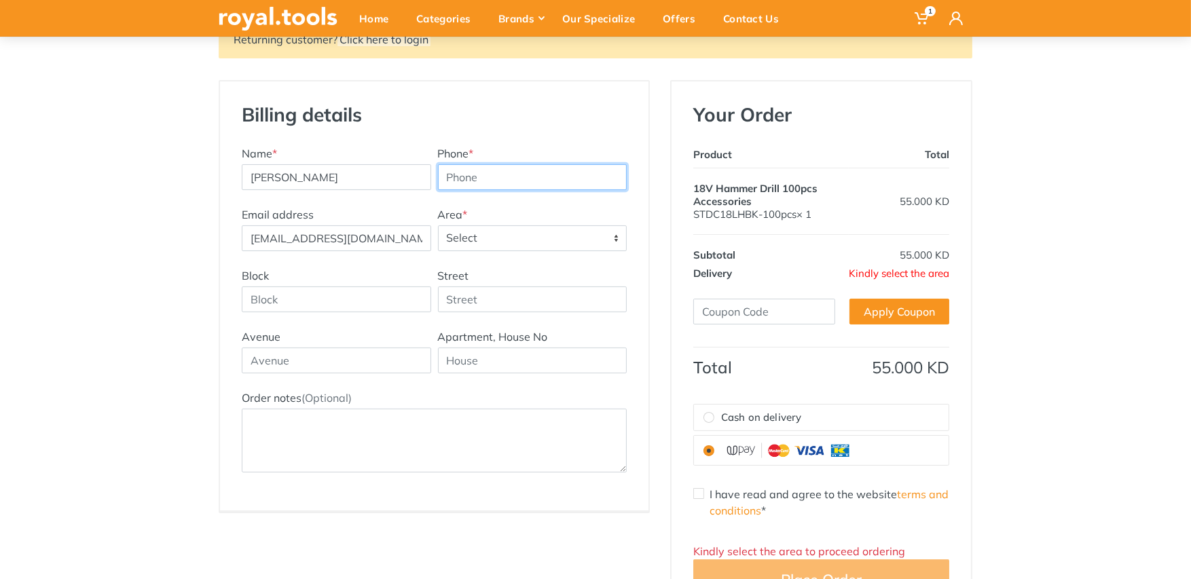
click at [491, 175] on input "Phone *" at bounding box center [533, 177] width 190 height 26
type input "65828781"
click at [382, 201] on div "Name * Krupesh Oza Phone * 65828781" at bounding box center [434, 175] width 392 height 61
click at [482, 238] on span "Select" at bounding box center [533, 238] width 188 height 24
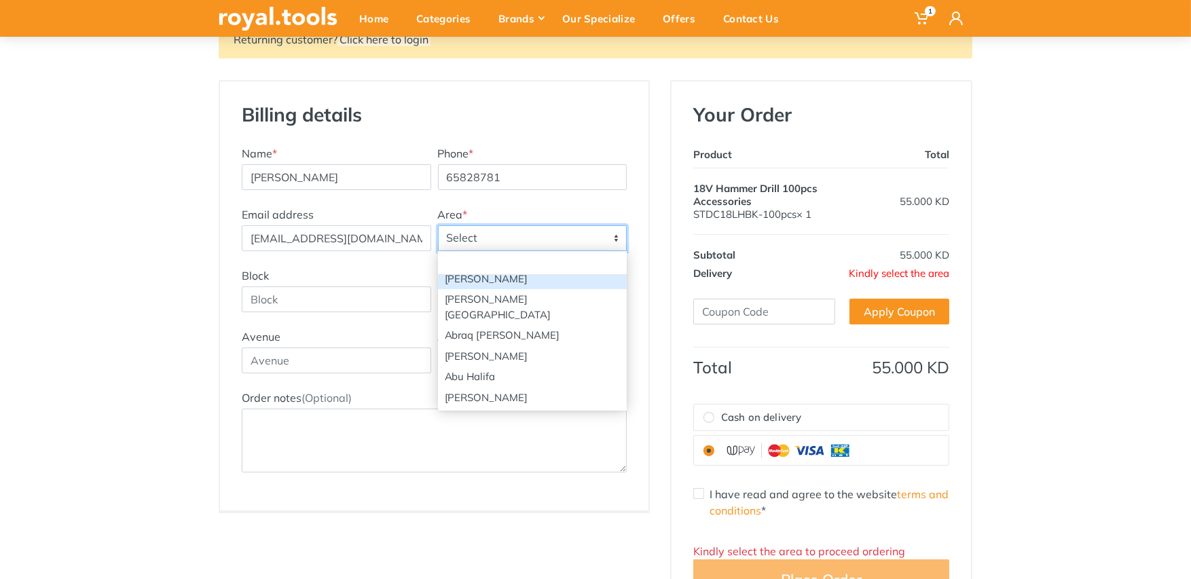
scroll to position [84, 0]
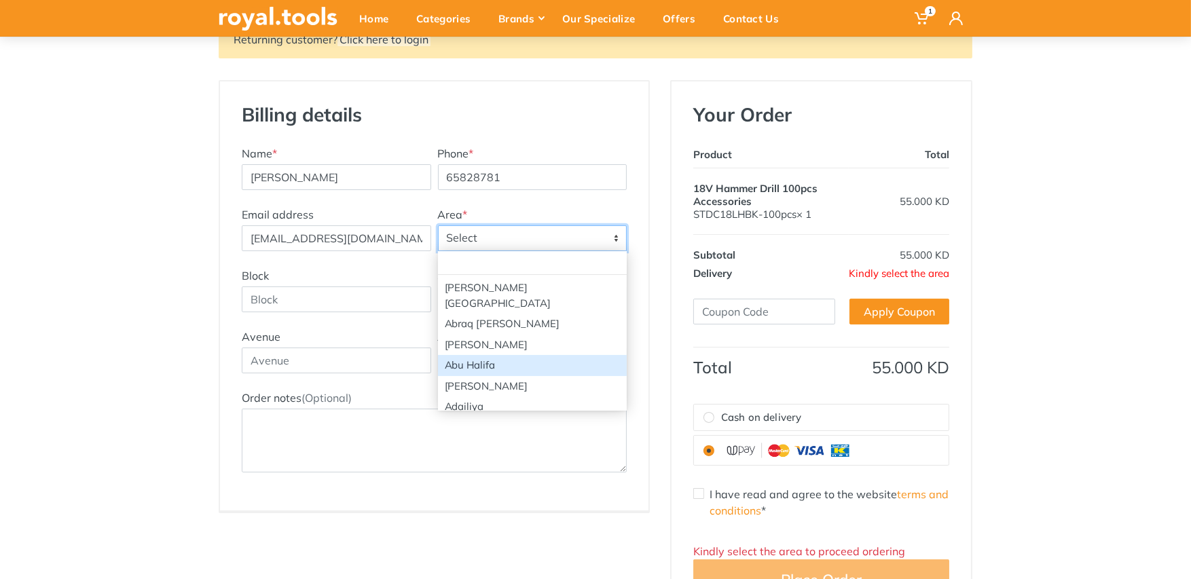
select select "80"
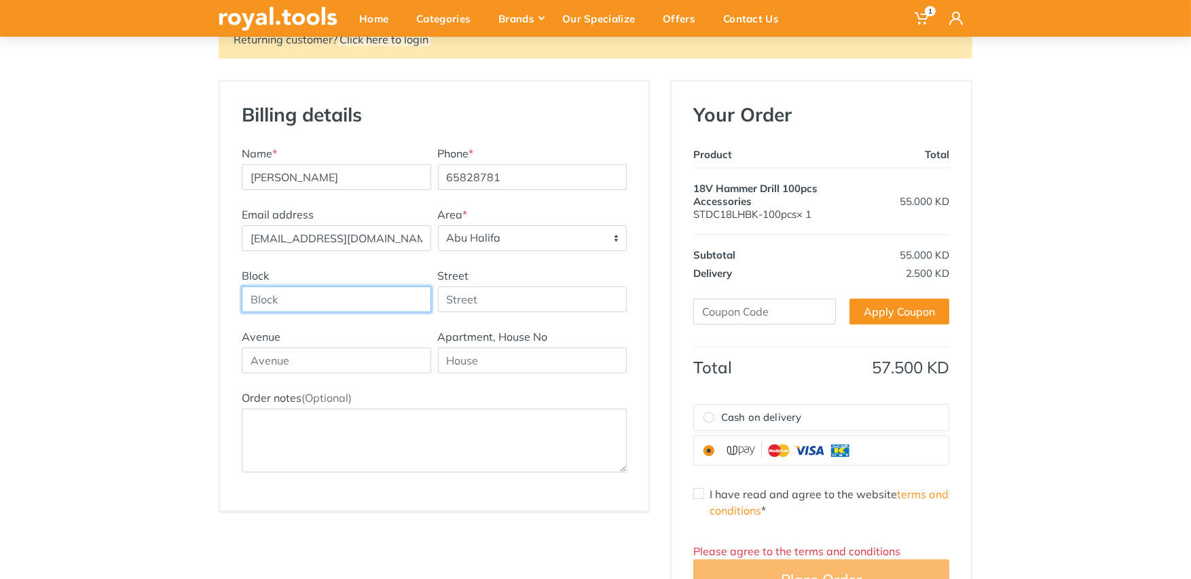
click at [365, 294] on input "Block" at bounding box center [337, 300] width 190 height 26
type input "1"
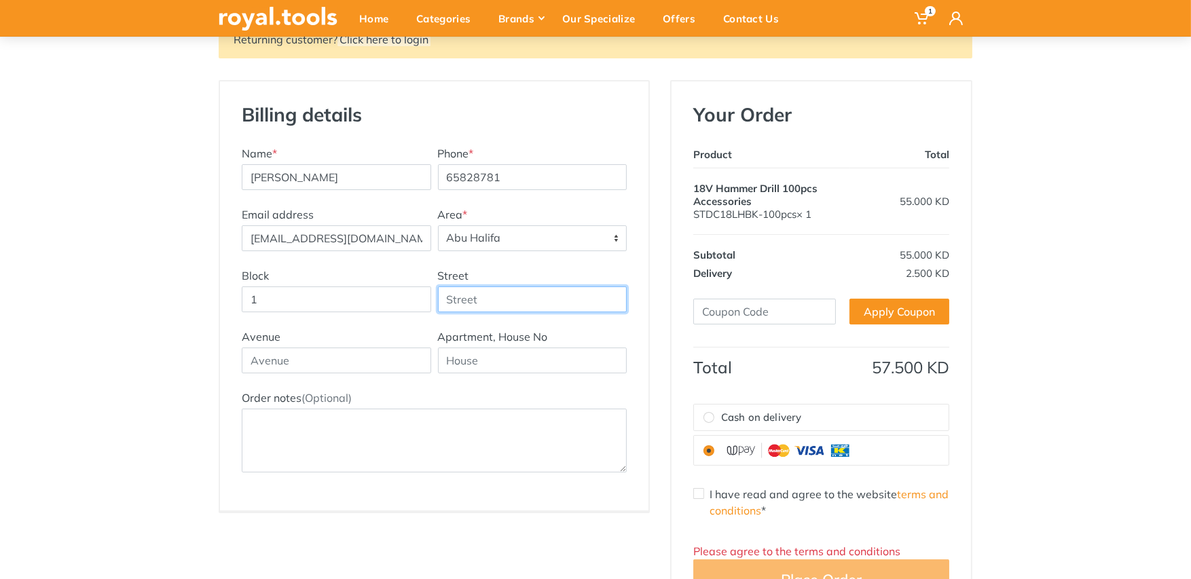
click at [501, 299] on input "Street" at bounding box center [533, 300] width 190 height 26
type input "35"
click at [278, 363] on input "text" at bounding box center [337, 361] width 190 height 26
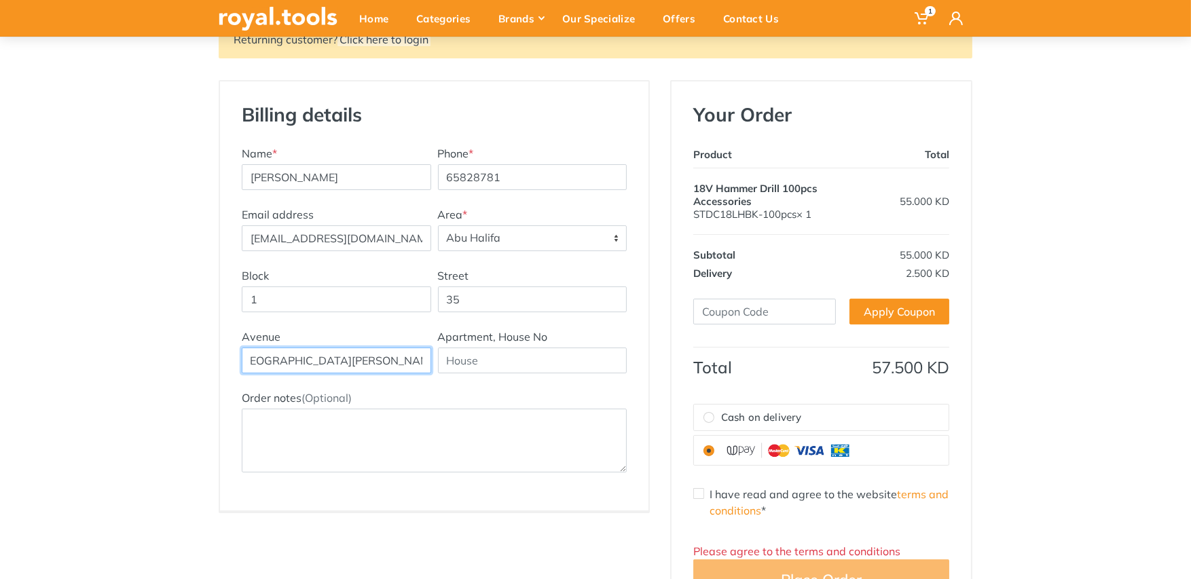
scroll to position [0, 20]
type input "Al-Raya Real Estate Complex Tower A"
click at [477, 366] on input "text" at bounding box center [533, 361] width 190 height 26
type input "Floor 5 Flat 527"
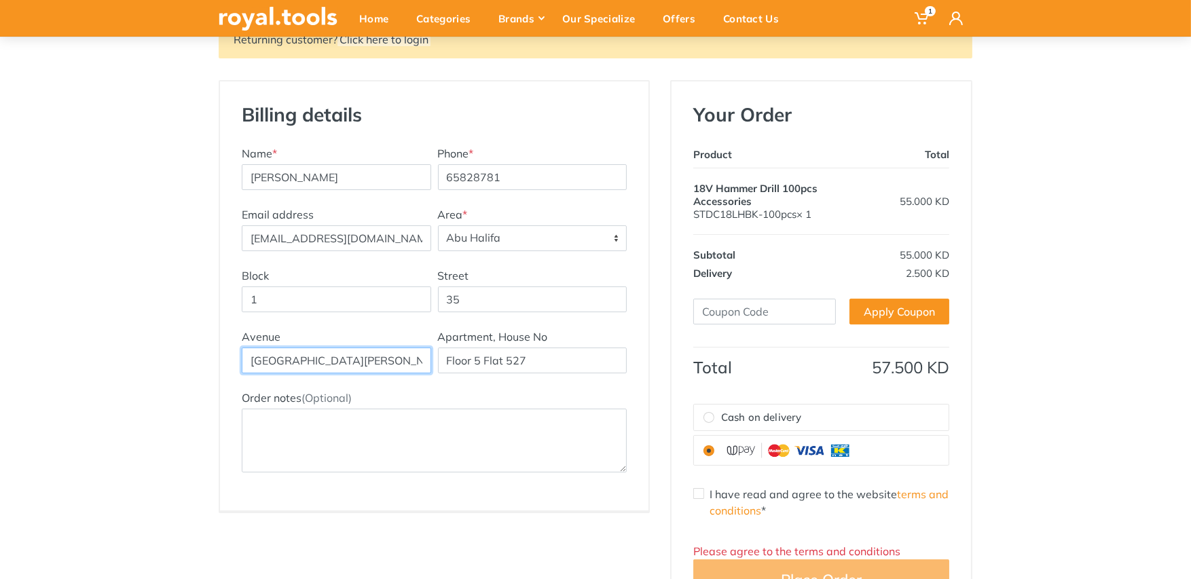
scroll to position [0, 20]
drag, startPoint x: 403, startPoint y: 359, endPoint x: 450, endPoint y: 360, distance: 46.2
click at [450, 360] on div "Avenue Al-Raya Real Estate Complex Tower A Apartment, House No Floor 5 Flat 527" at bounding box center [434, 359] width 392 height 61
drag, startPoint x: 381, startPoint y: 359, endPoint x: 445, endPoint y: 359, distance: 63.9
click at [445, 359] on div "Avenue Al-Raya Real Estate Complex Tower A Apartment, House No Floor 5 Flat 527" at bounding box center [434, 359] width 392 height 61
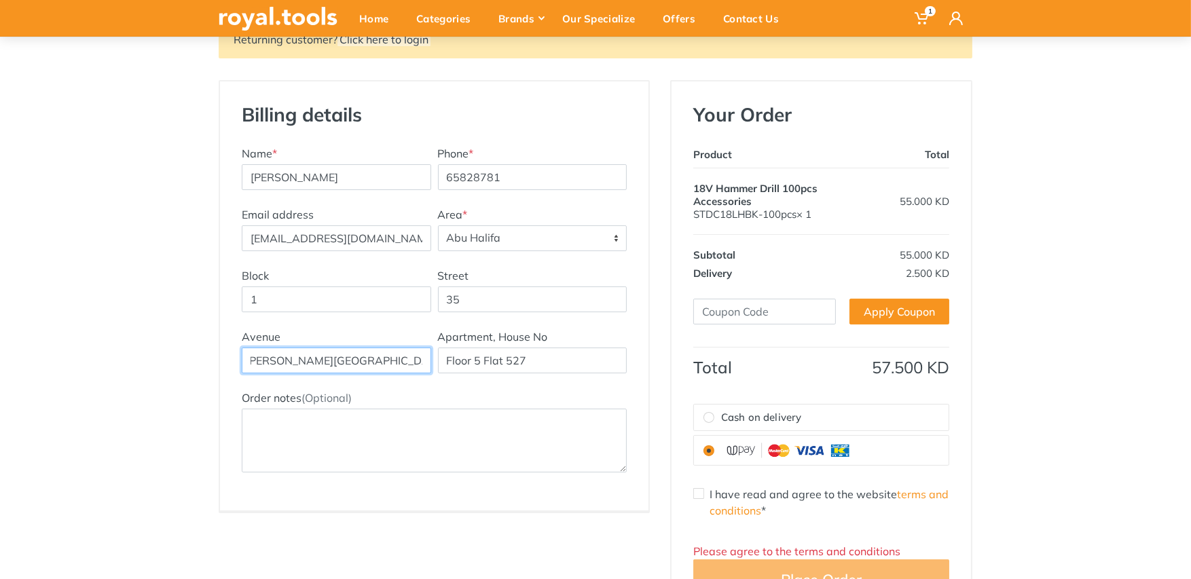
scroll to position [0, 0]
type input "Al-Raya Real Estate Complex"
click at [449, 361] on input "Floor 5 Flat 527" at bounding box center [533, 361] width 190 height 26
paste input "Tower A"
type input "Tower A Floor 5 Flat 527"
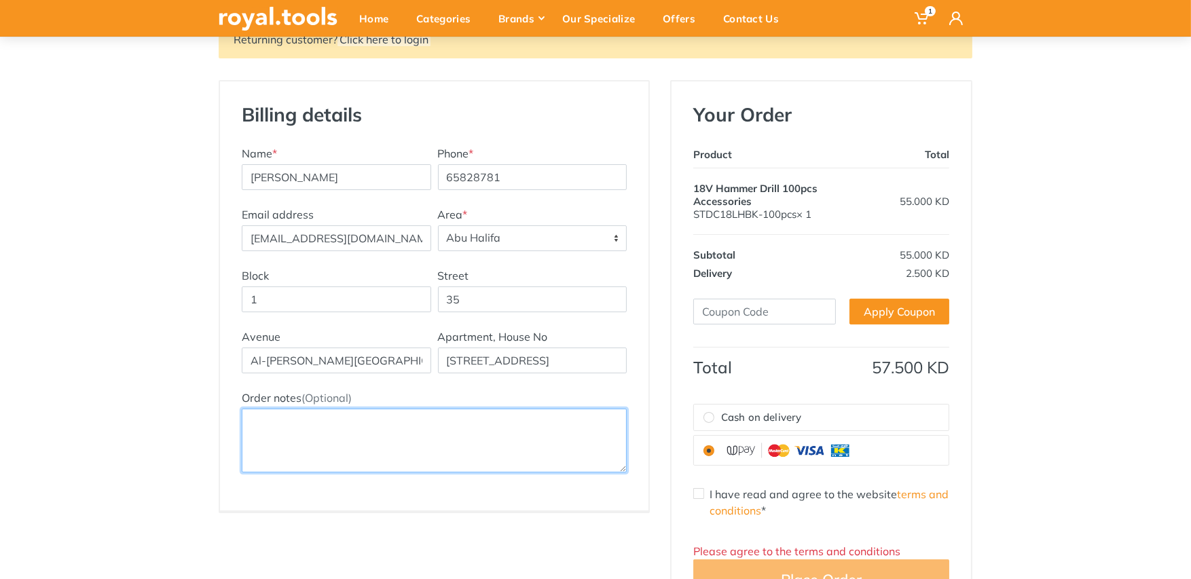
click at [362, 419] on textarea "Order notes (Optional)" at bounding box center [434, 441] width 385 height 64
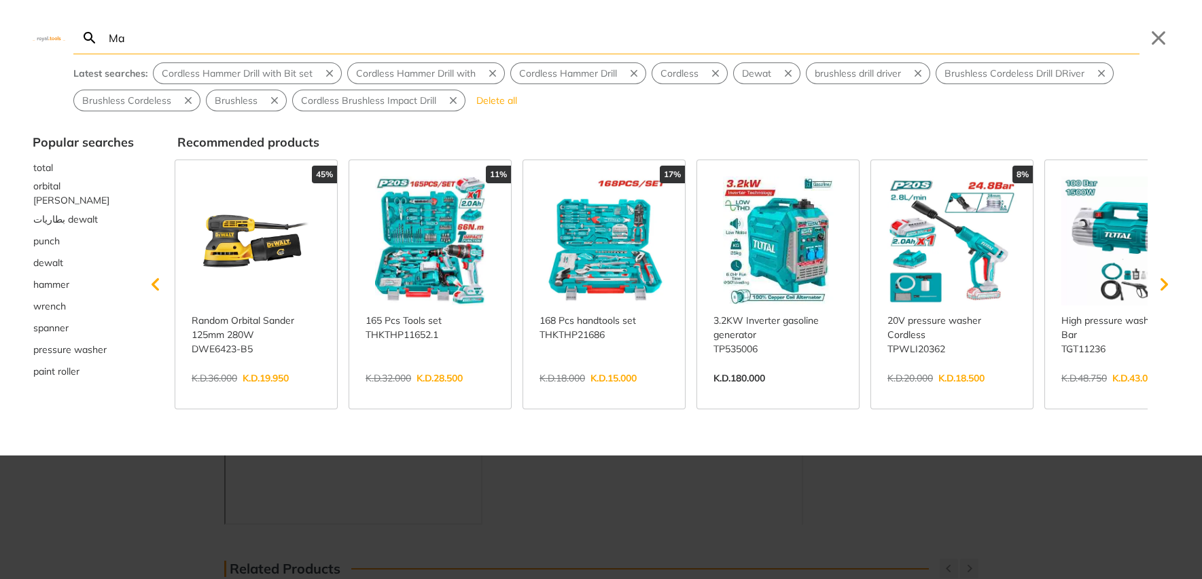
type input "Ma"
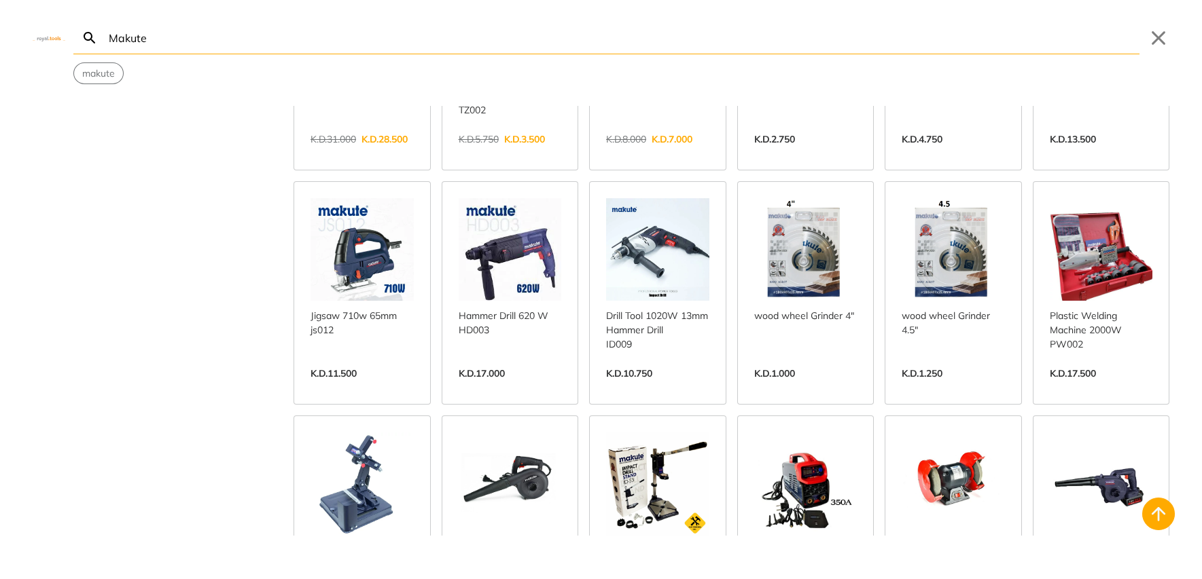
scroll to position [509, 0]
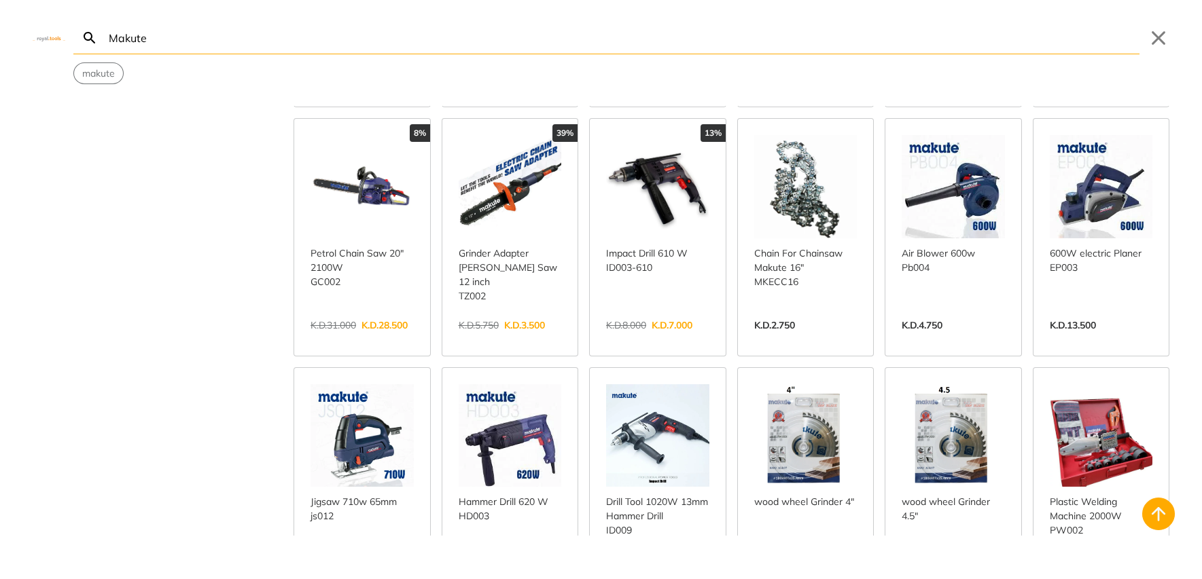
type input "Makute"
click at [901, 90] on link "View more →" at bounding box center [952, 90] width 103 height 0
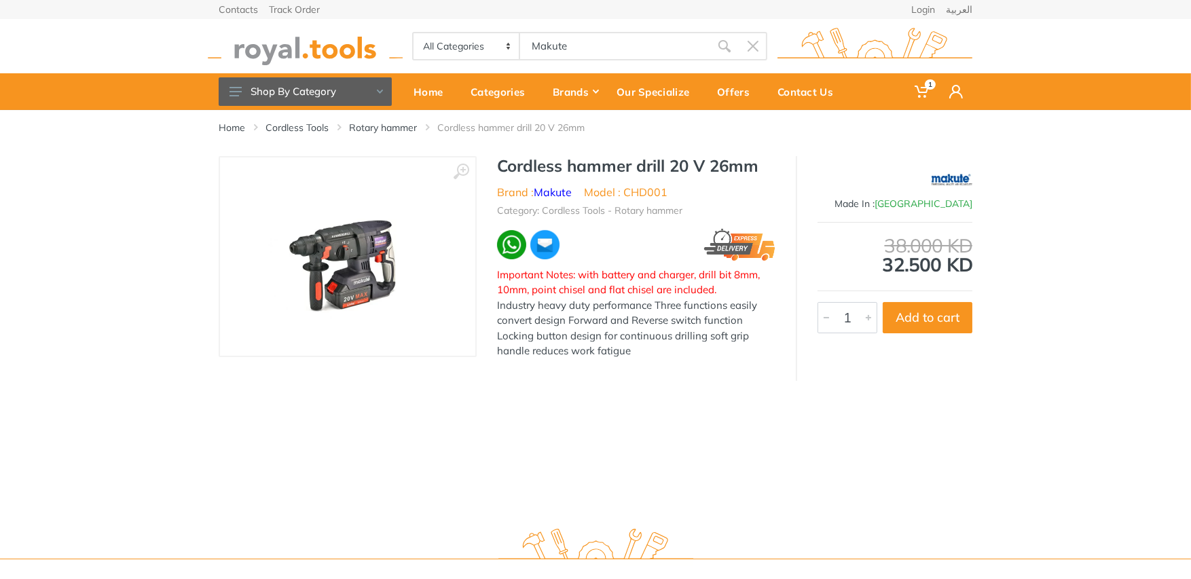
click at [361, 239] on img at bounding box center [347, 256] width 171 height 171
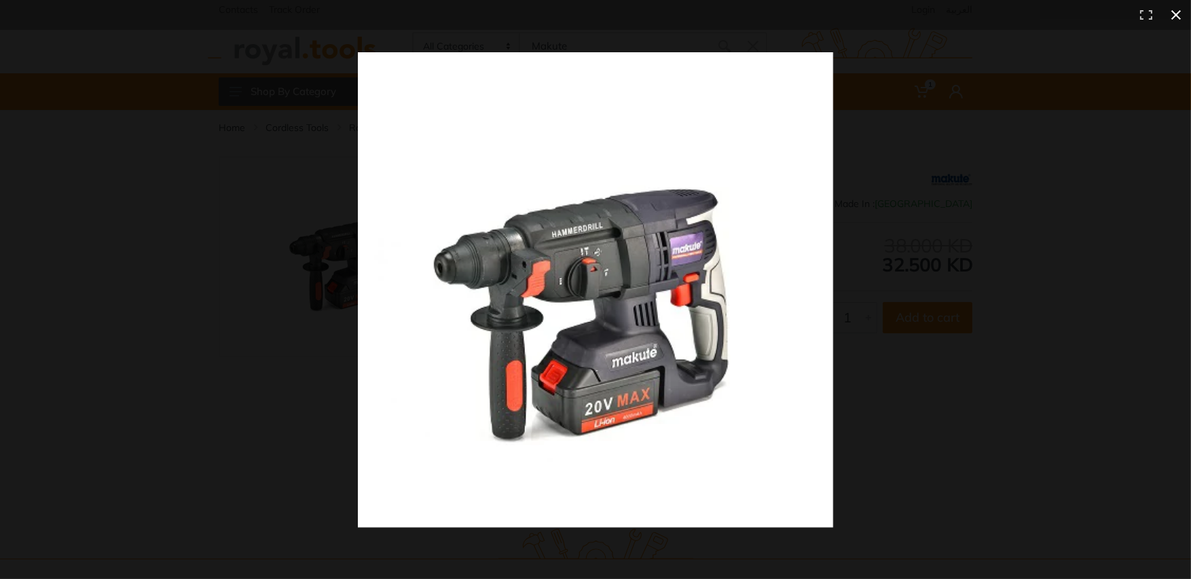
click at [1178, 15] on button at bounding box center [1176, 15] width 30 height 30
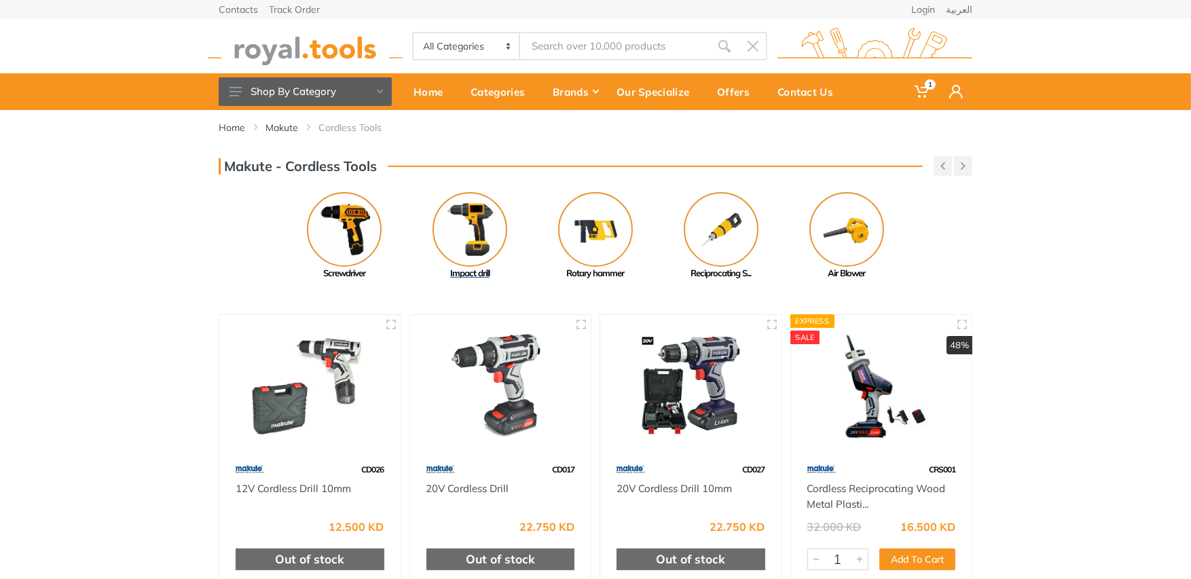
click at [479, 226] on img at bounding box center [470, 229] width 75 height 75
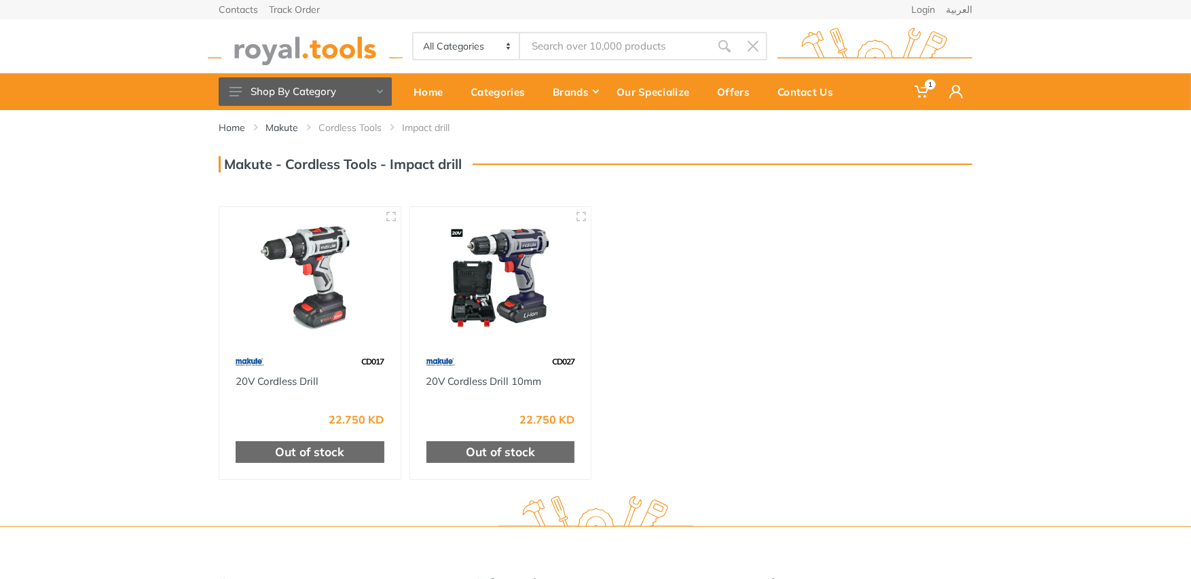
click at [533, 264] on img at bounding box center [500, 278] width 157 height 118
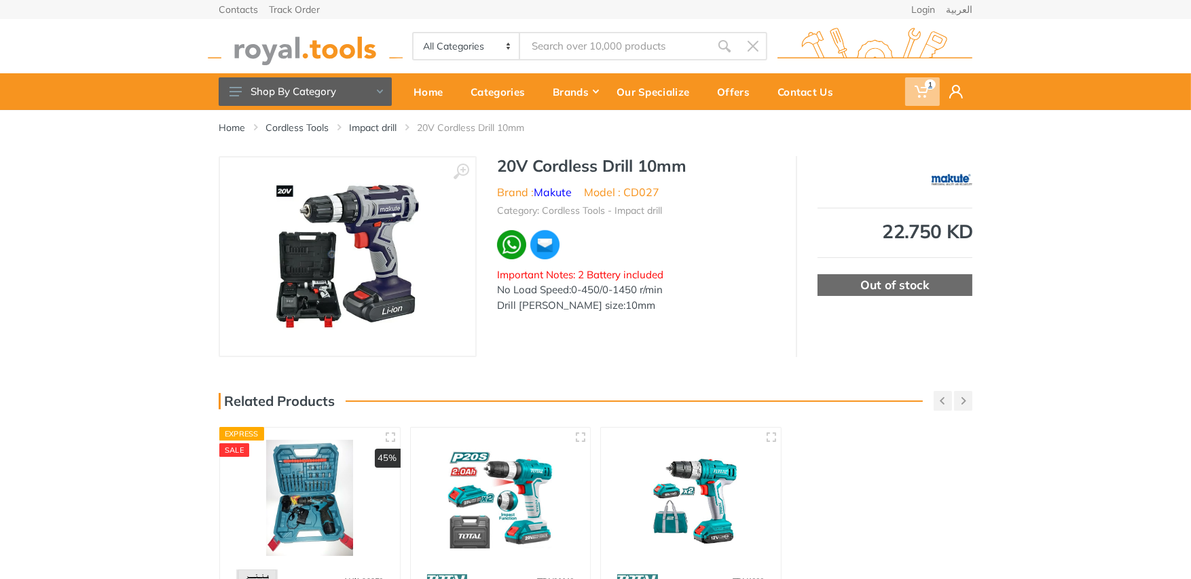
click at [927, 86] on span "1" at bounding box center [930, 84] width 11 height 10
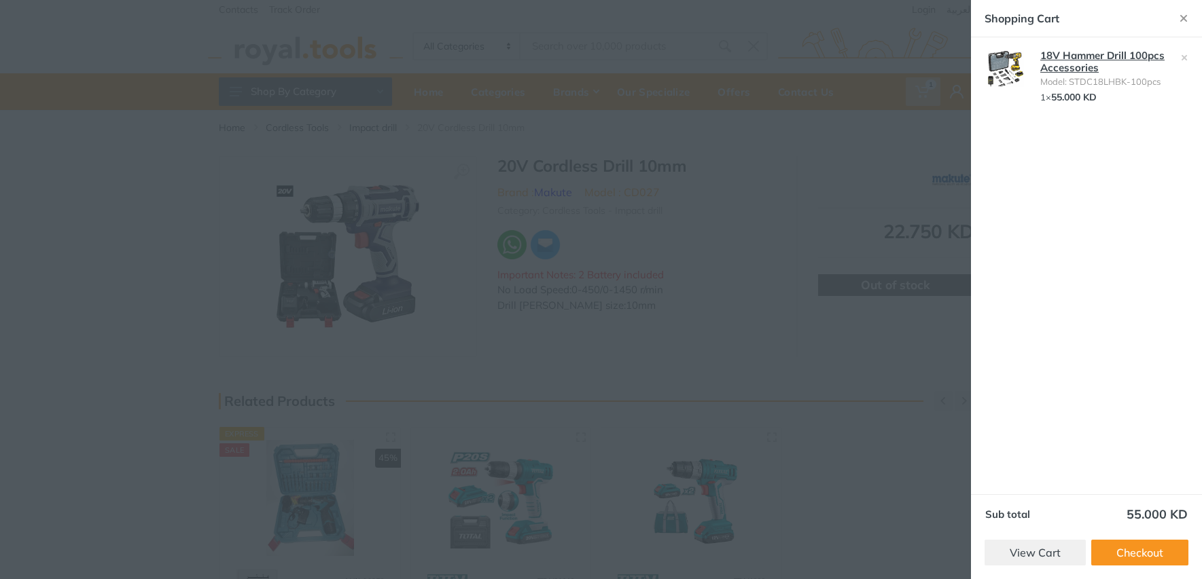
click at [1081, 63] on link "18V Hammer Drill 100pcs Accessories" at bounding box center [1102, 61] width 124 height 25
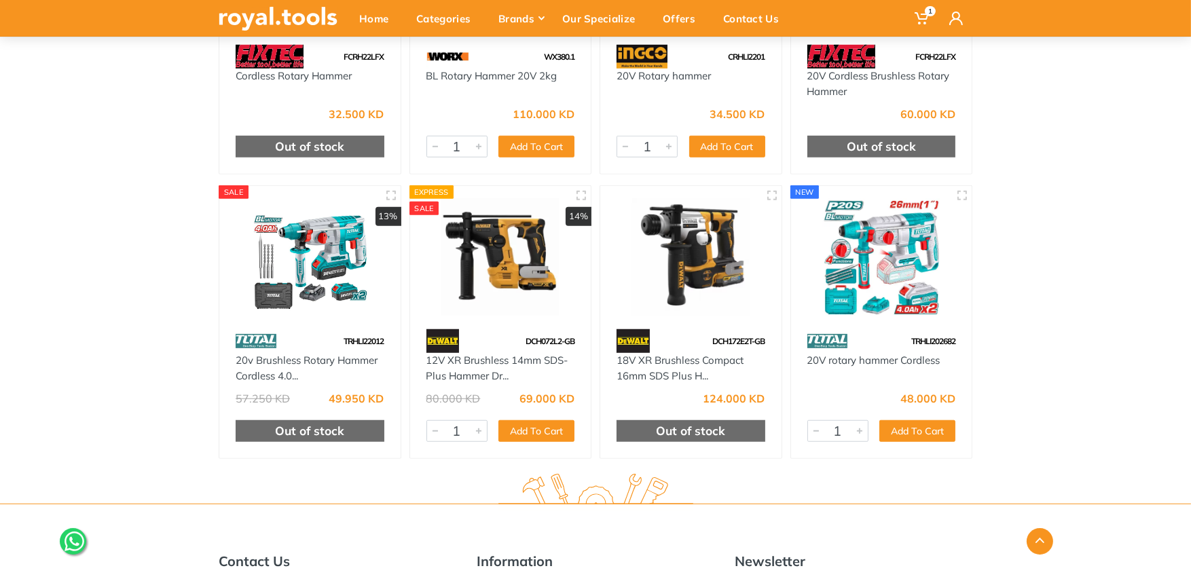
scroll to position [1674, 0]
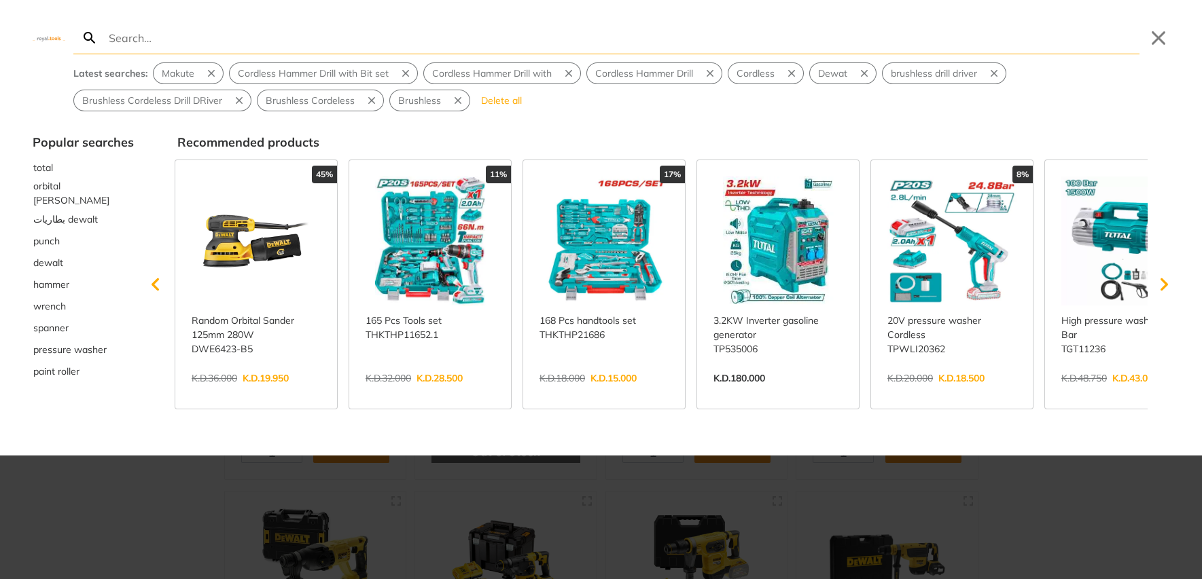
click at [718, 2] on div "Search Submit Close Latest searches: [GEOGRAPHIC_DATA] Cordless Hammer Drill wi…" at bounding box center [601, 55] width 1202 height 111
click at [210, 486] on div at bounding box center [601, 289] width 1202 height 579
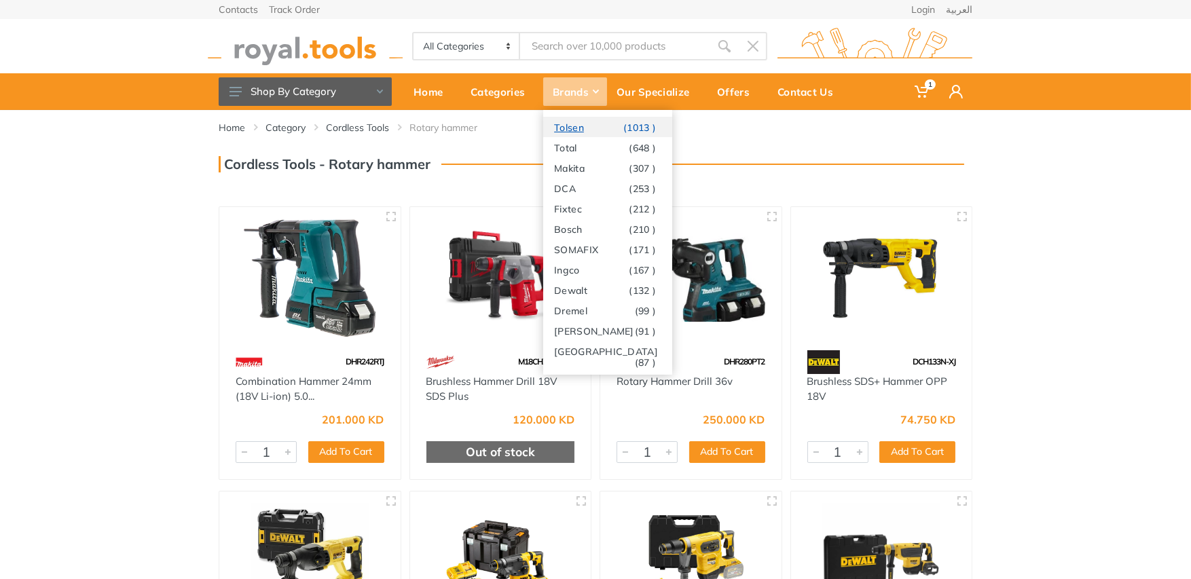
click at [592, 127] on link "Tolsen (1013 )" at bounding box center [607, 127] width 129 height 20
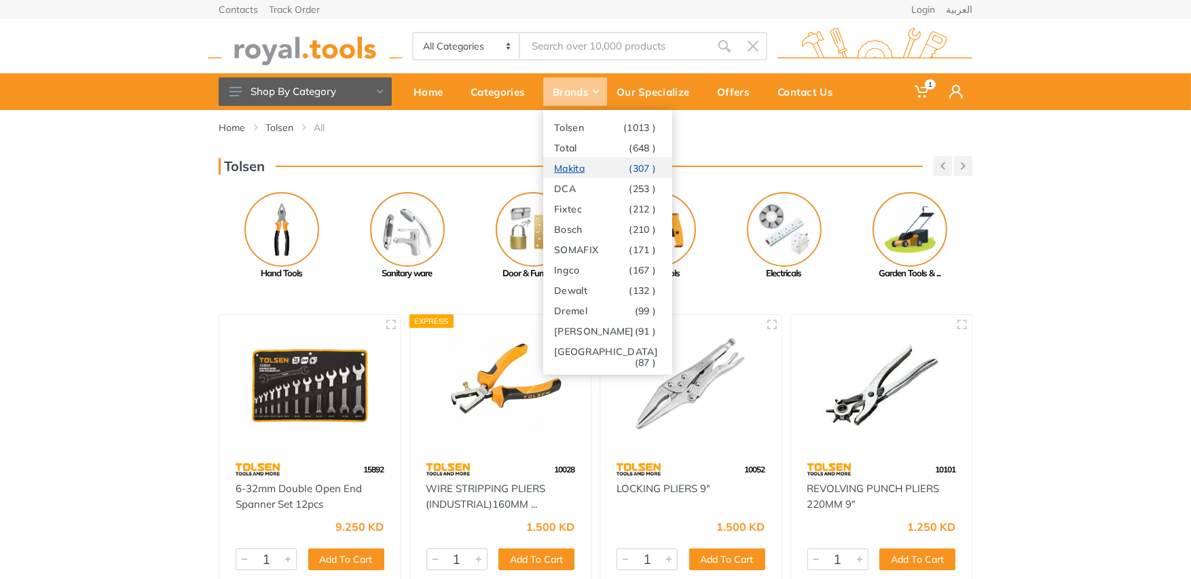
click at [578, 166] on link "Makita (307 )" at bounding box center [607, 168] width 129 height 20
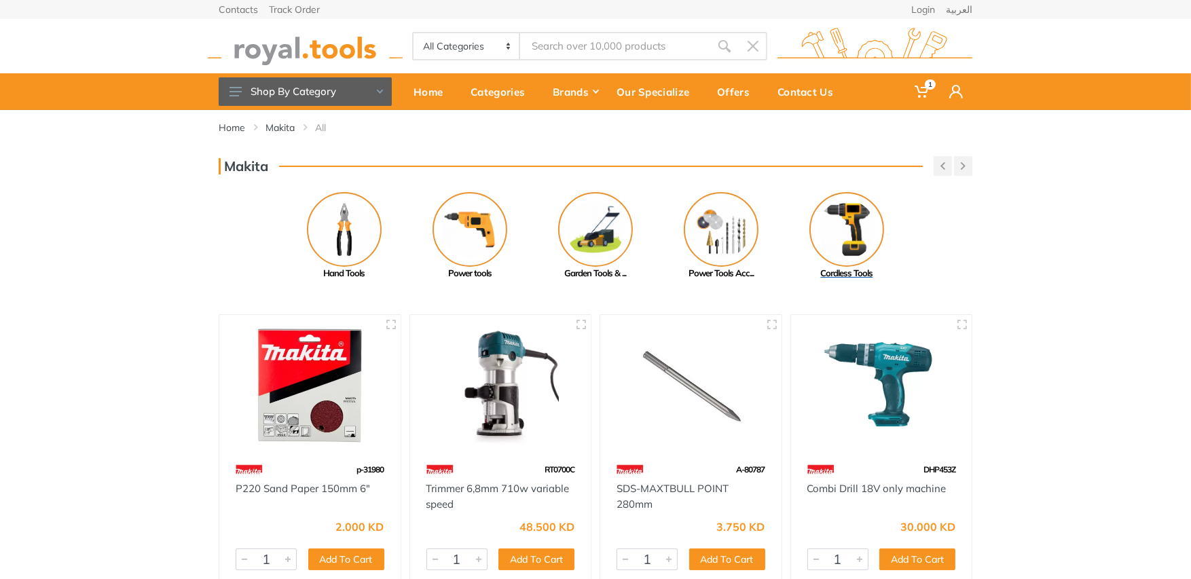
click at [846, 217] on img at bounding box center [847, 229] width 75 height 75
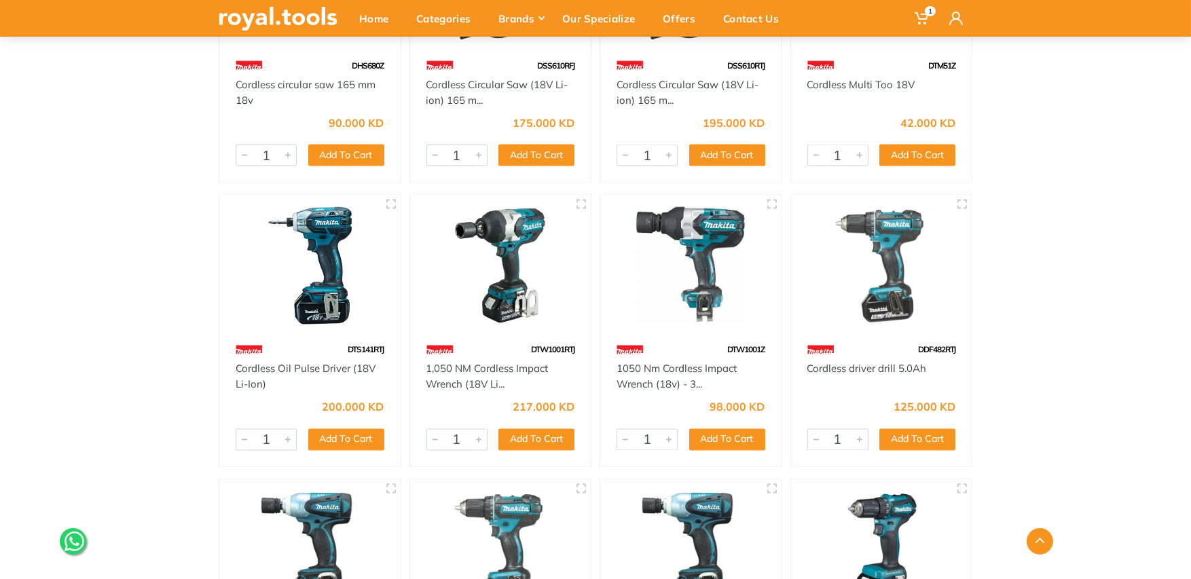
scroll to position [3311, 0]
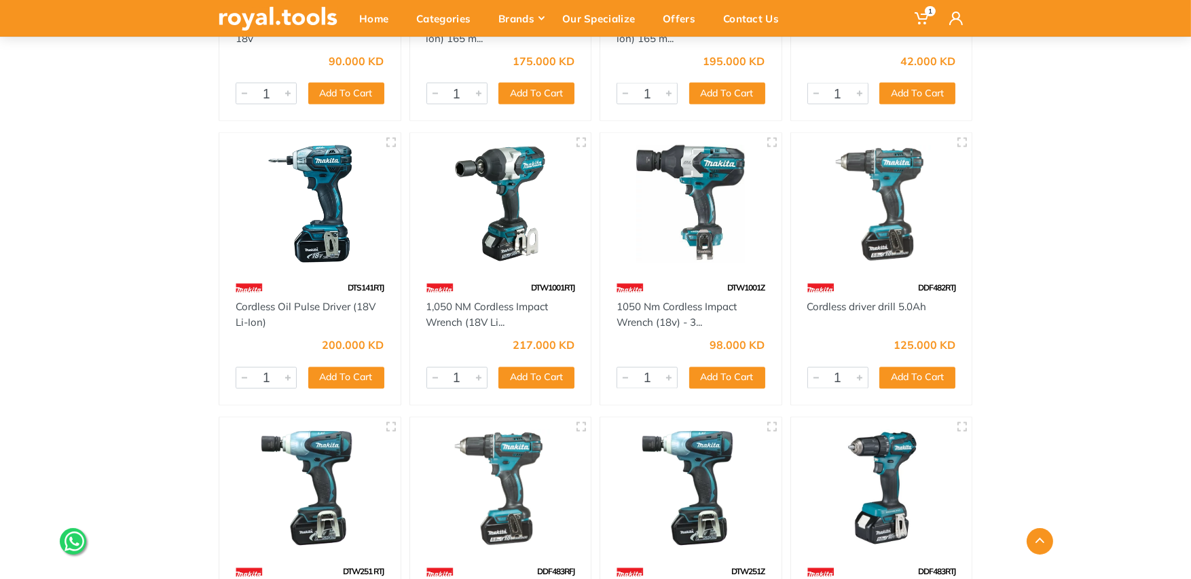
click at [888, 204] on img at bounding box center [882, 204] width 157 height 118
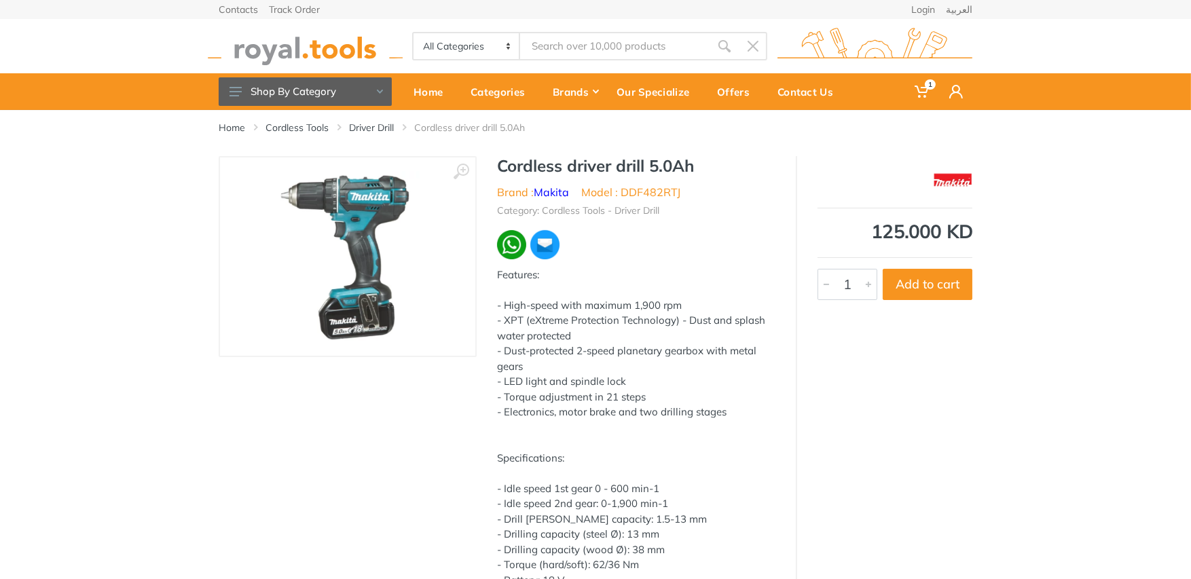
click at [325, 203] on img at bounding box center [347, 256] width 145 height 171
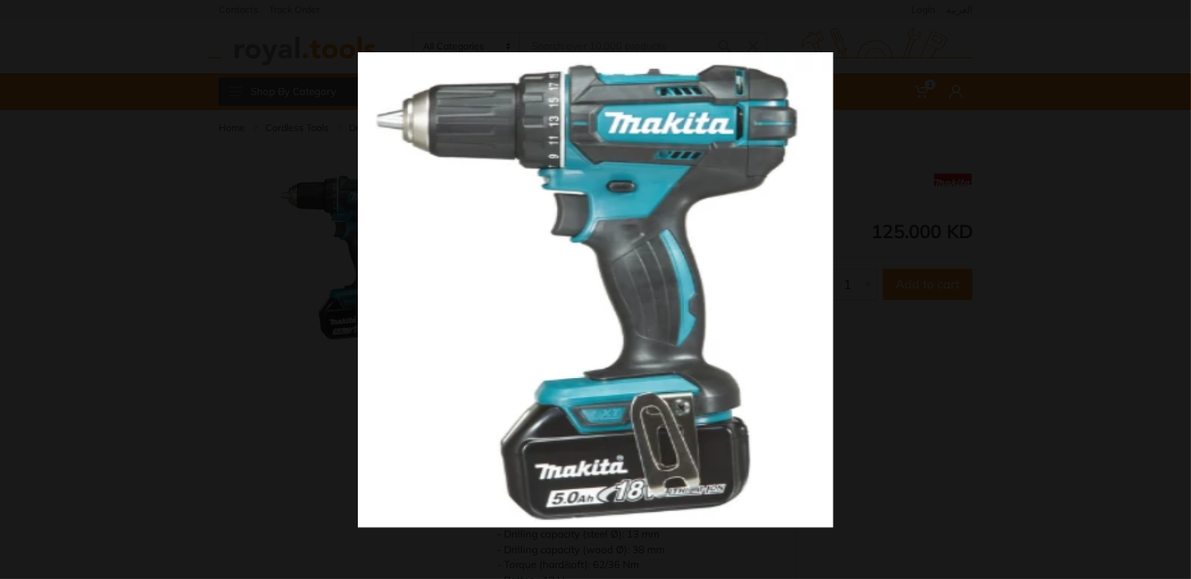
click at [1180, 15] on button at bounding box center [1176, 15] width 30 height 30
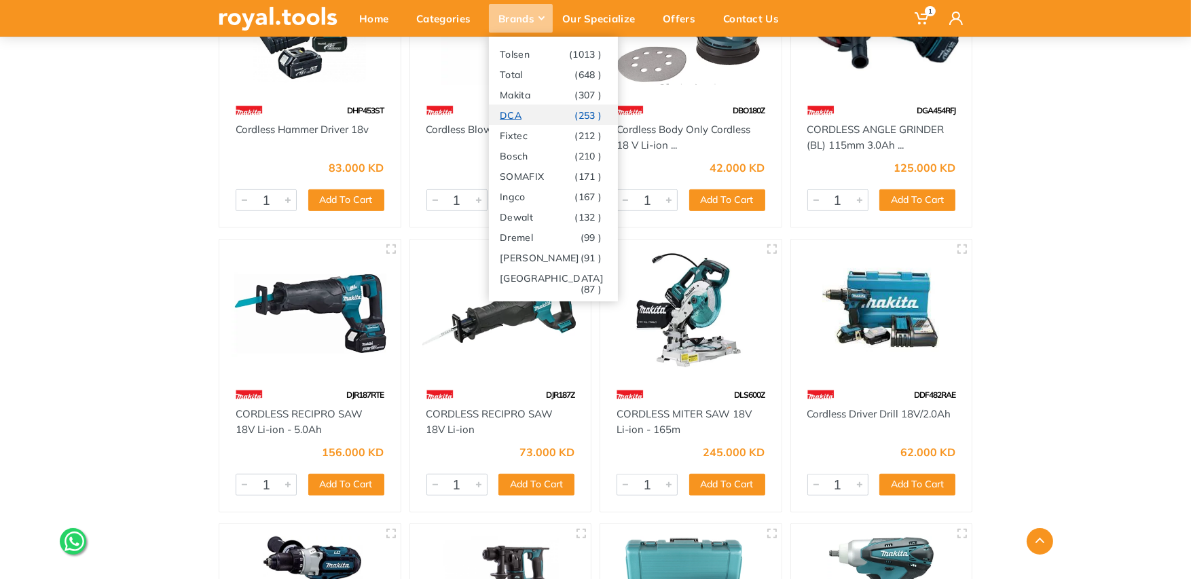
click at [513, 115] on link "DCA (253 )" at bounding box center [553, 115] width 129 height 20
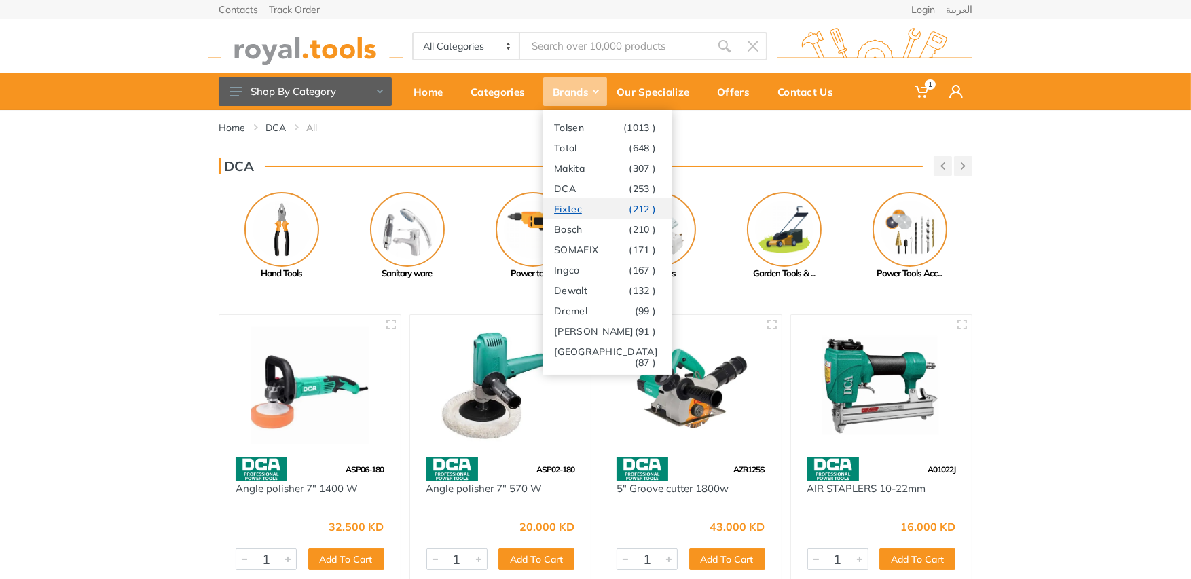
click at [579, 209] on link "Fixtec (212 )" at bounding box center [607, 208] width 129 height 20
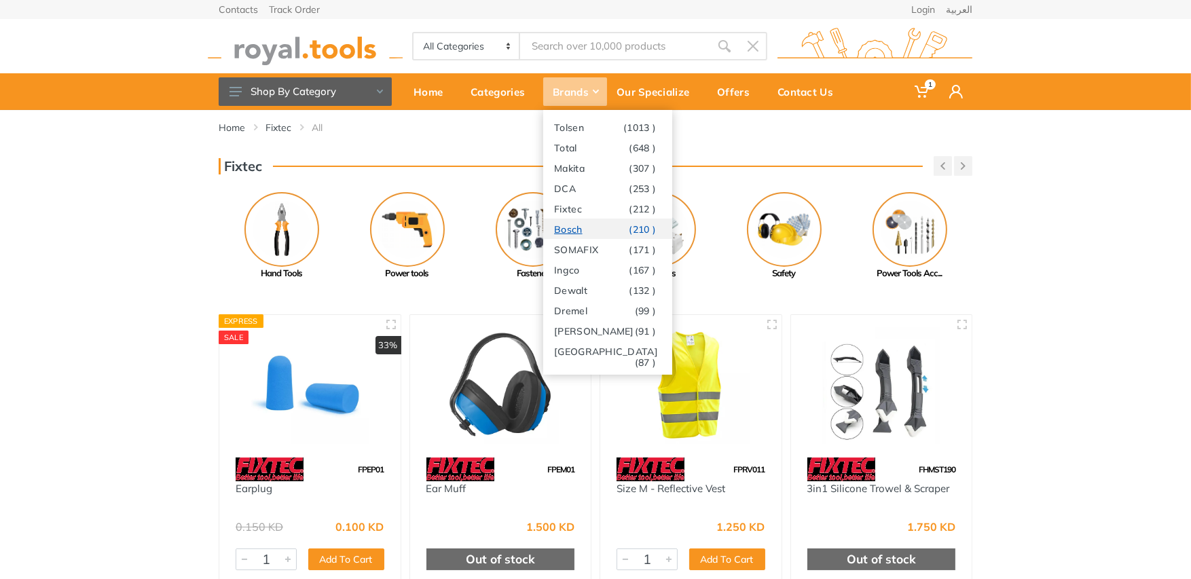
click at [581, 228] on link "Bosch (210 )" at bounding box center [607, 229] width 129 height 20
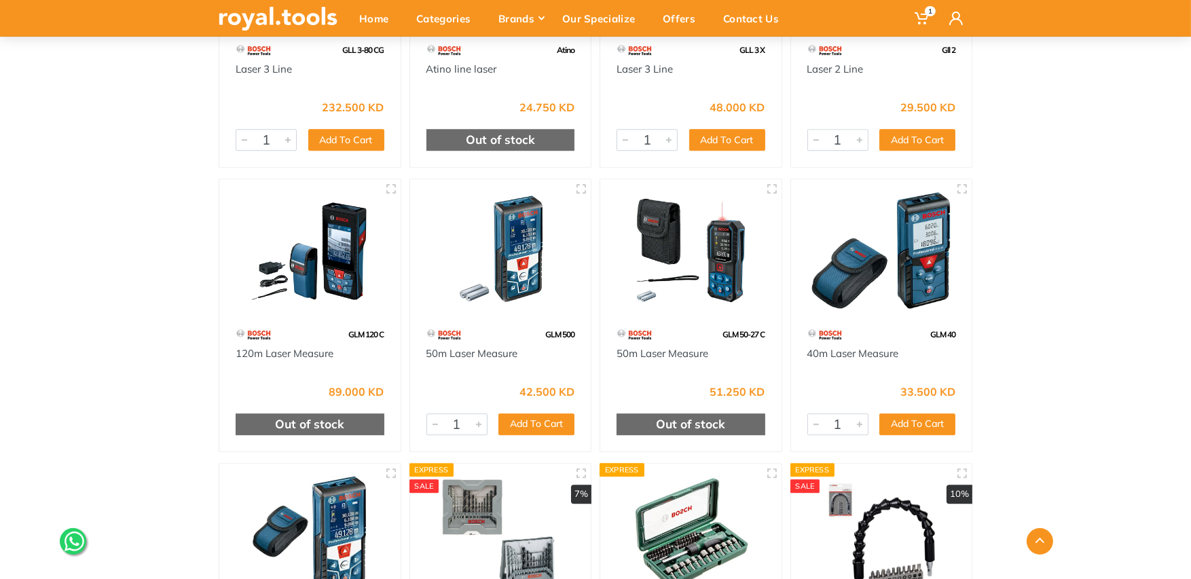
scroll to position [5433, 0]
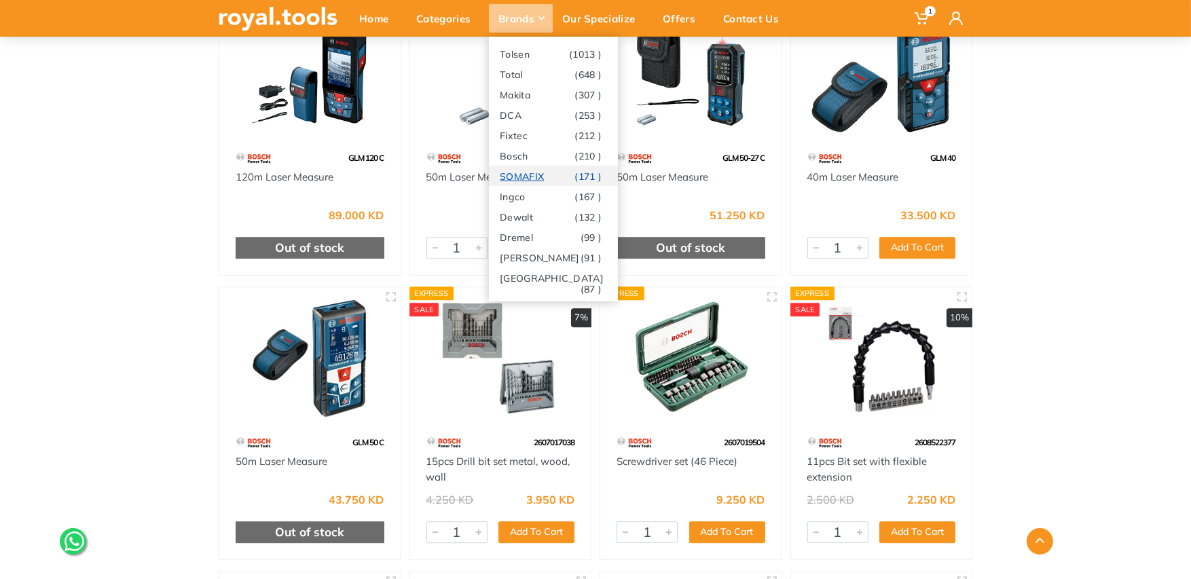
click at [528, 179] on link "SOMAFIX (171 )" at bounding box center [553, 176] width 129 height 20
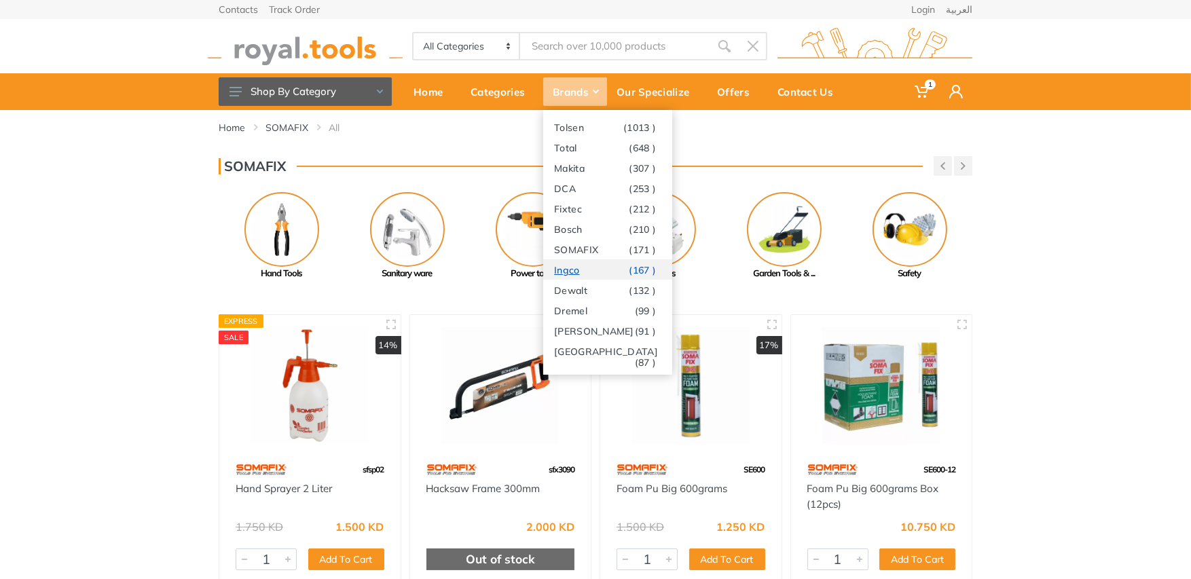
click at [578, 271] on link "Ingco (167 )" at bounding box center [607, 269] width 129 height 20
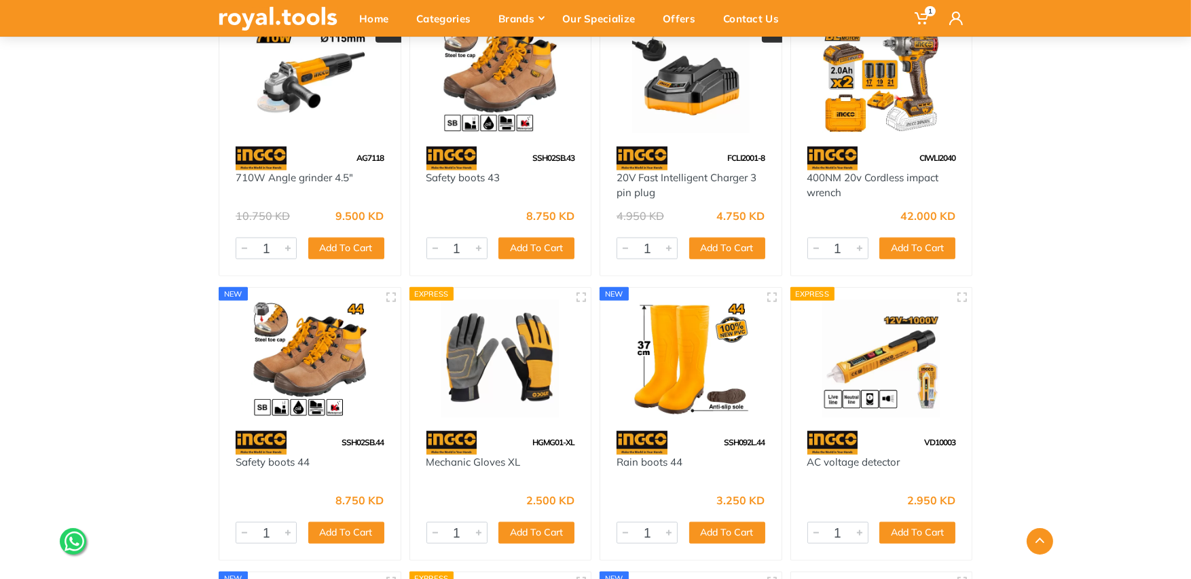
scroll to position [1868, 0]
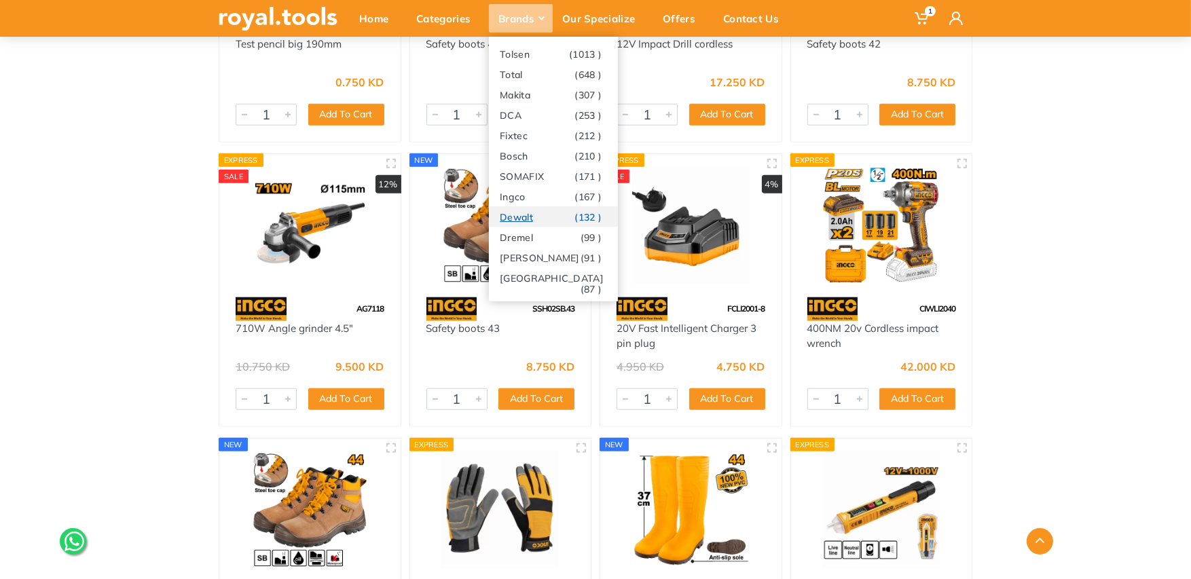
click at [536, 218] on link "Dewalt (132 )" at bounding box center [553, 216] width 129 height 20
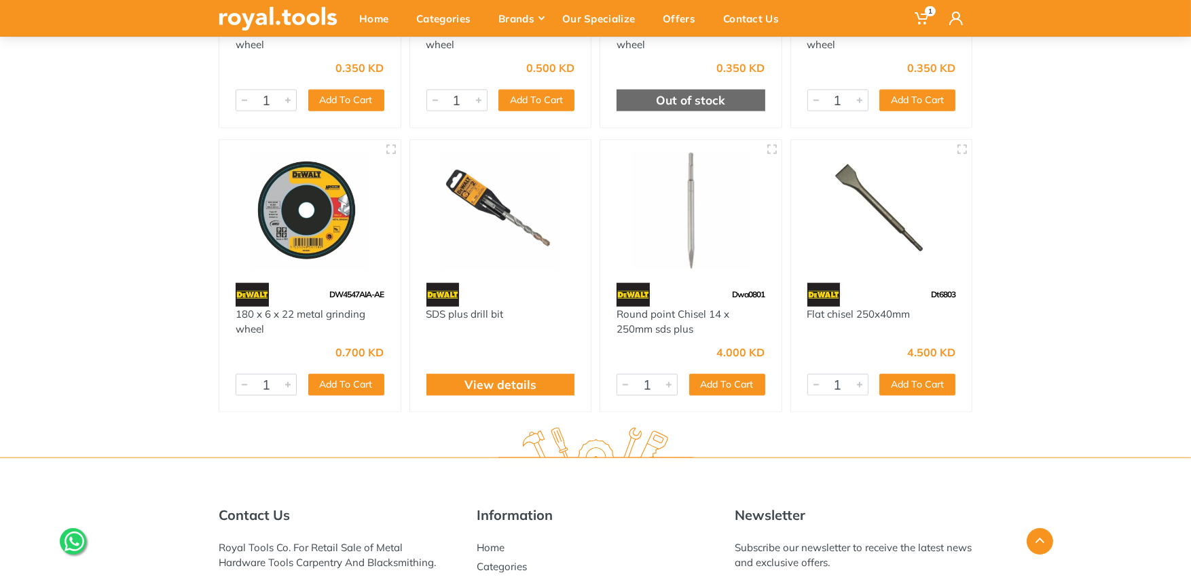
scroll to position [9748, 0]
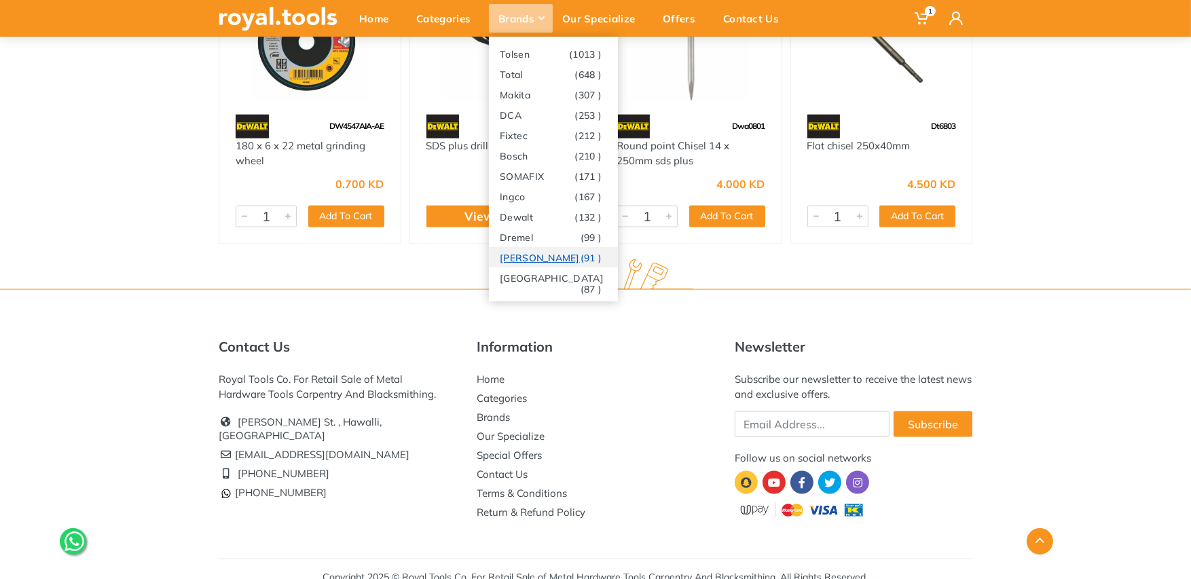
click at [538, 260] on link "Stanley (91 )" at bounding box center [553, 257] width 129 height 20
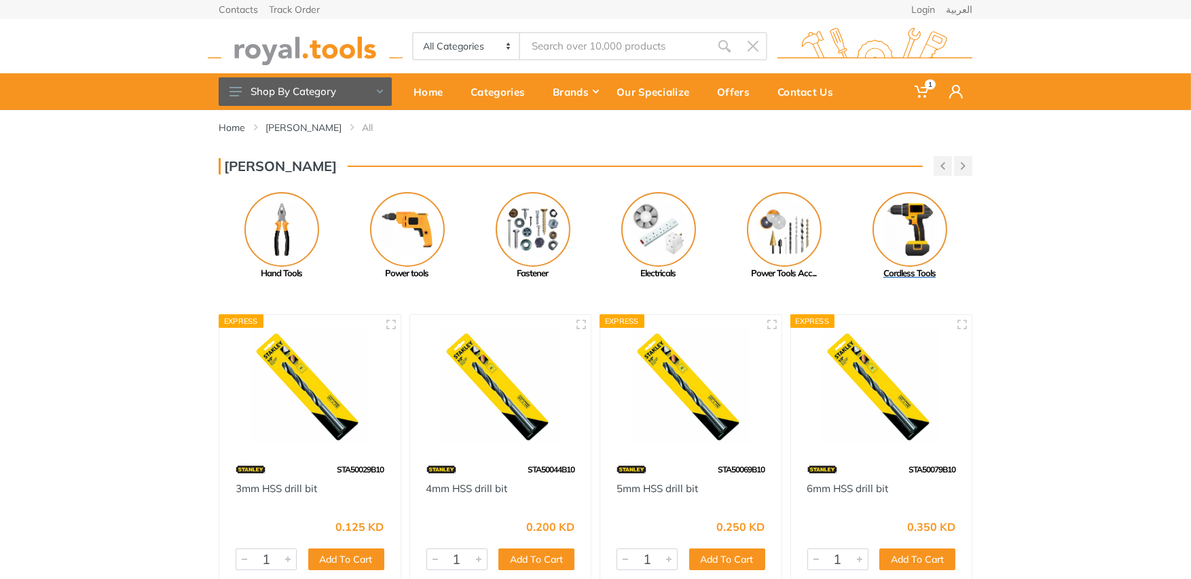
click at [922, 221] on img at bounding box center [910, 229] width 75 height 75
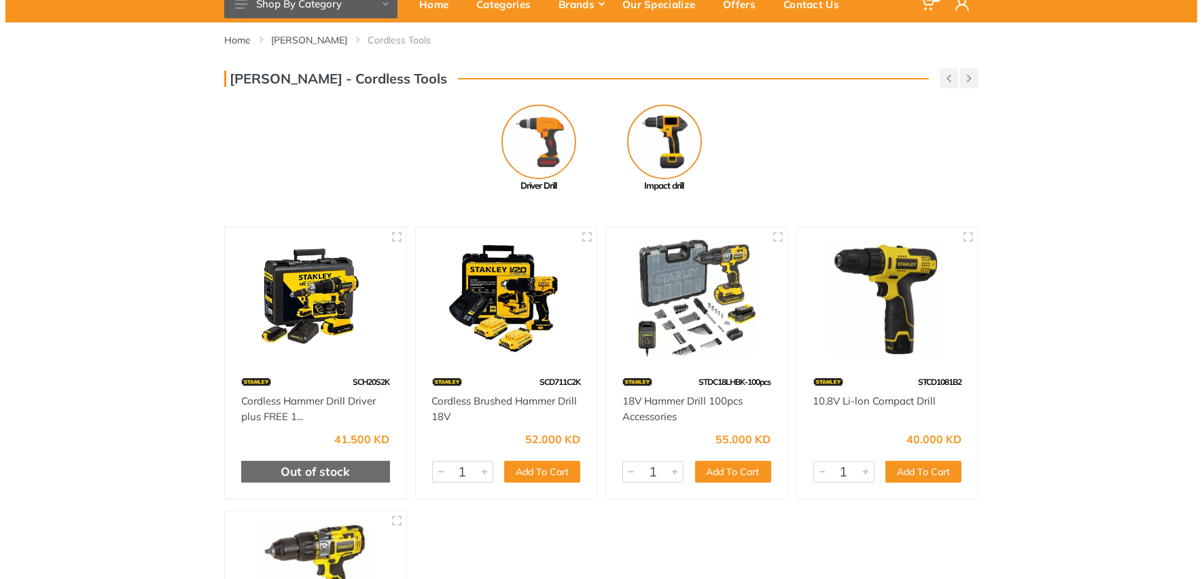
scroll to position [169, 0]
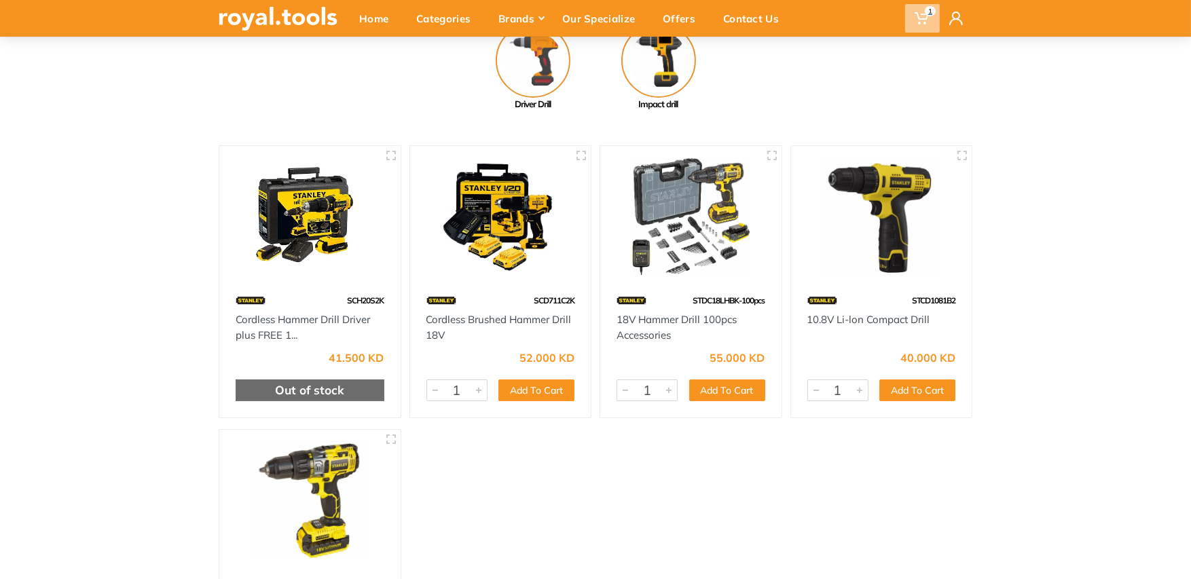
click at [920, 14] on icon at bounding box center [922, 19] width 14 height 14
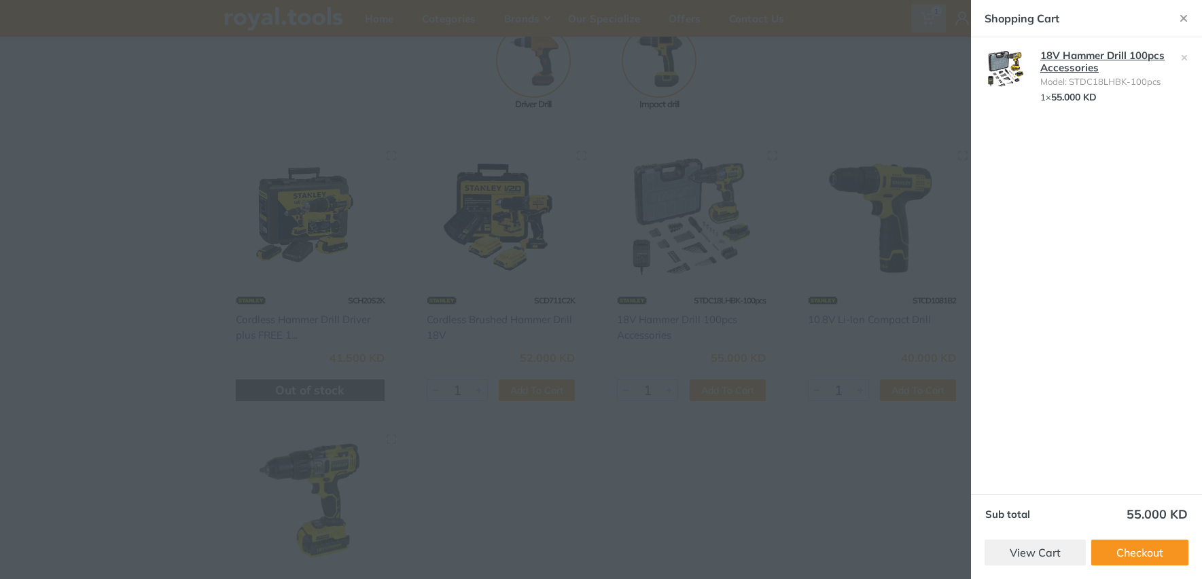
click at [1087, 60] on link "18V Hammer Drill 100pcs Accessories" at bounding box center [1102, 61] width 124 height 25
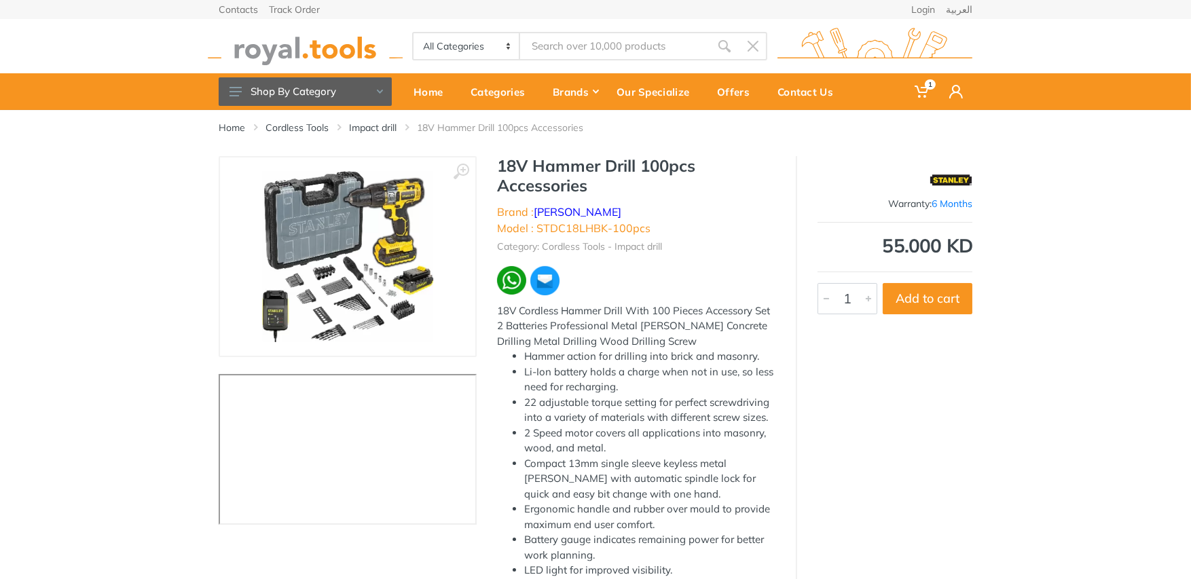
click at [348, 247] on img at bounding box center [347, 256] width 171 height 171
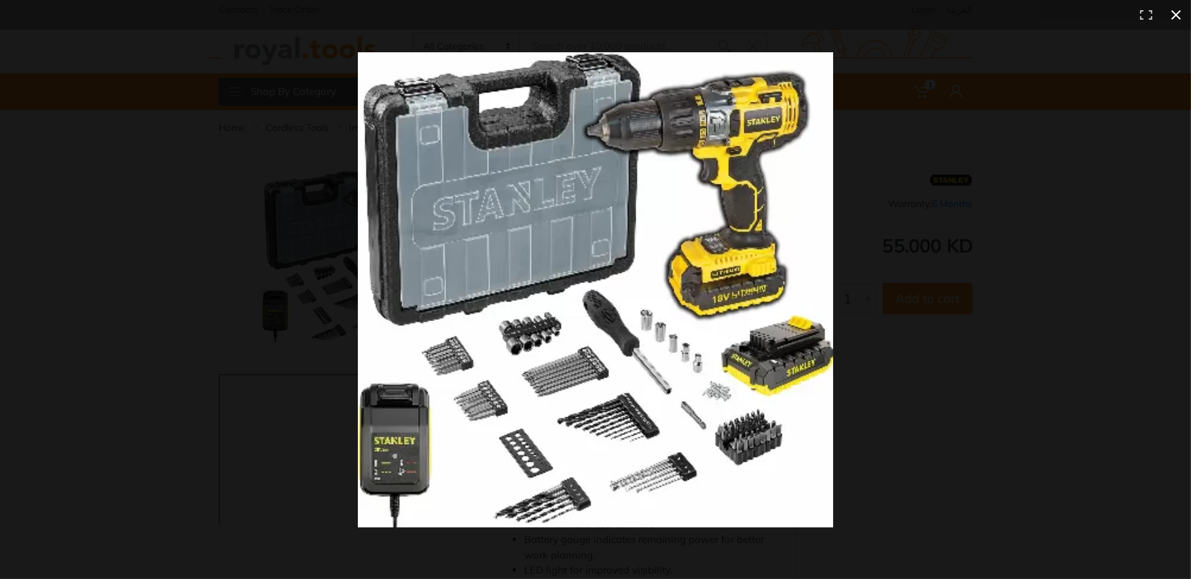
click at [1176, 16] on button at bounding box center [1176, 15] width 30 height 30
